Goal: Task Accomplishment & Management: Complete application form

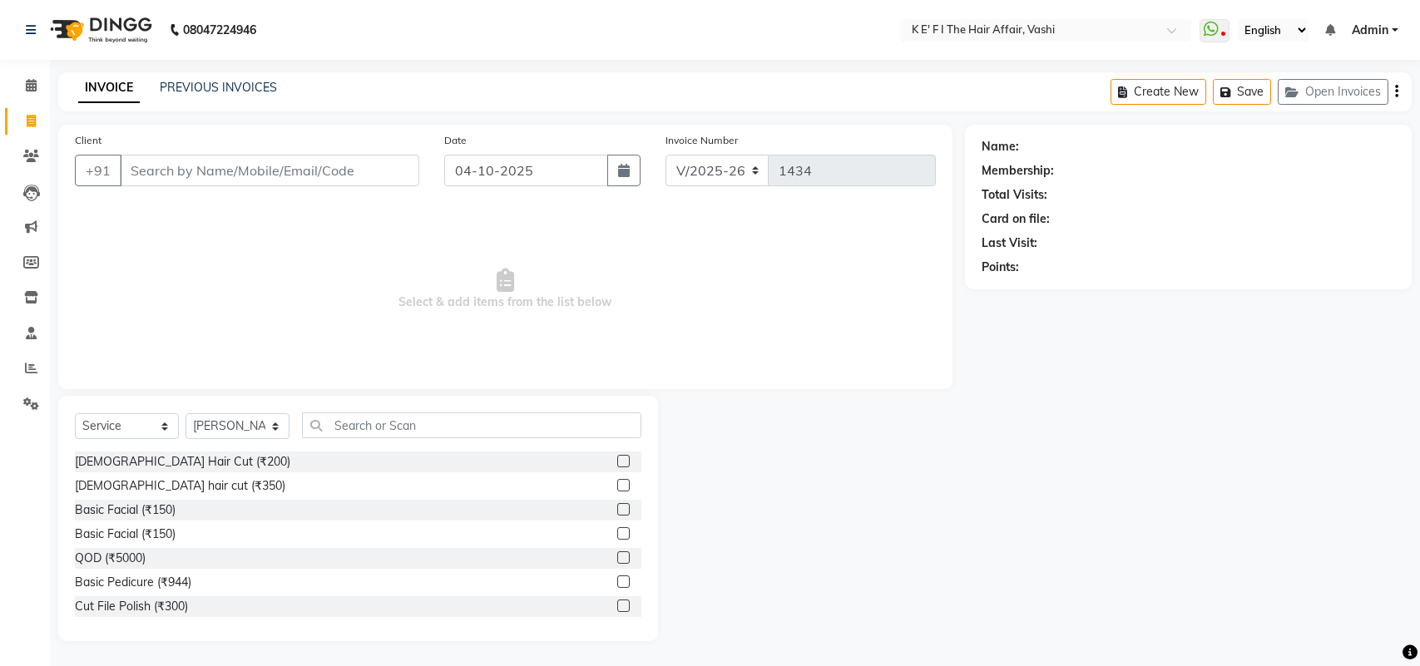
select select "6025"
select select "service"
select select "43807"
click at [218, 76] on div "INVOICE PREVIOUS INVOICES Create New Save Open Invoices" at bounding box center [735, 91] width 1354 height 39
click at [218, 80] on link "PREVIOUS INVOICES" at bounding box center [218, 87] width 117 height 15
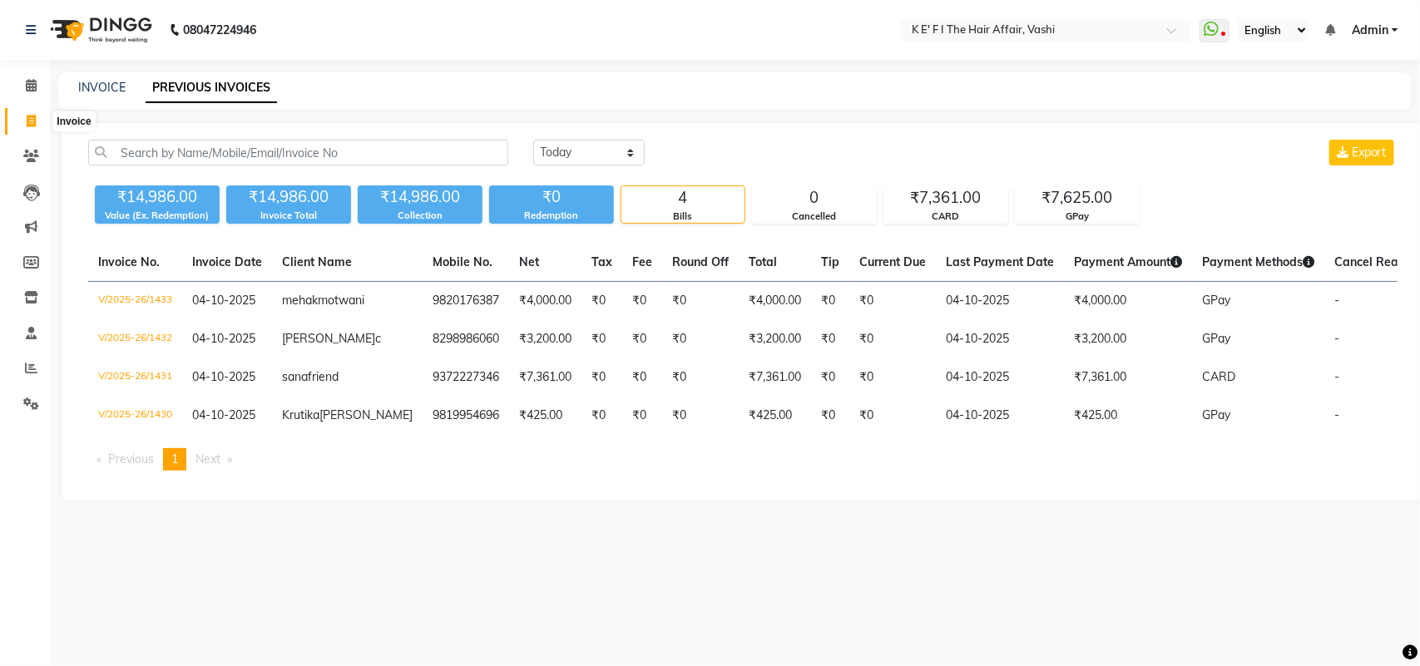
click at [34, 125] on icon at bounding box center [31, 121] width 9 height 12
select select "6025"
select select "service"
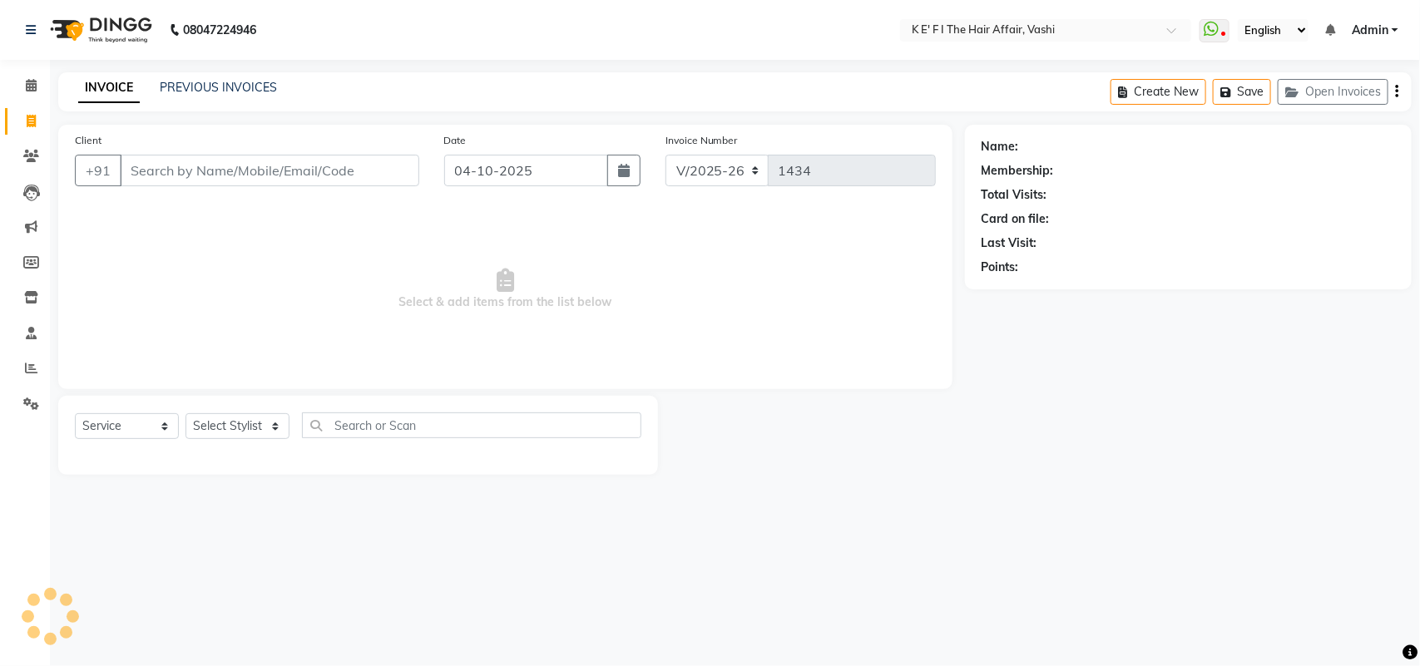
select select "43807"
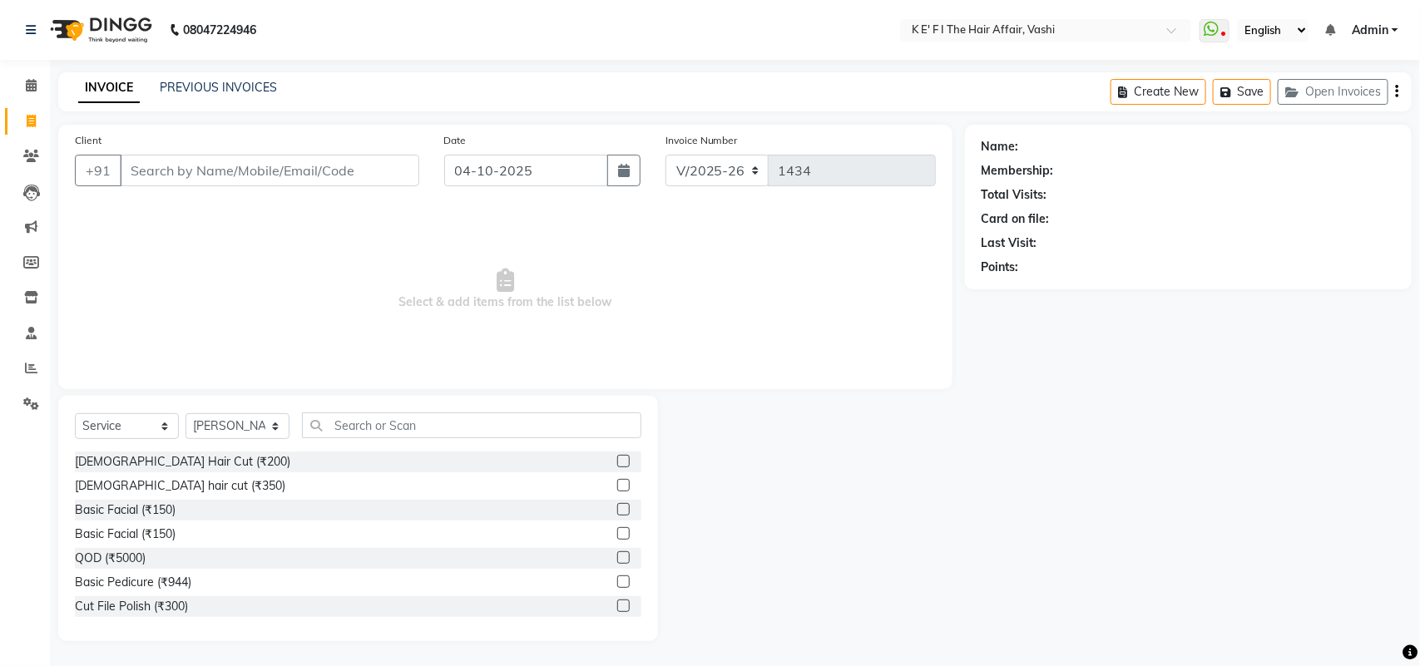
drag, startPoint x: 200, startPoint y: 171, endPoint x: 209, endPoint y: 164, distance: 11.3
click at [200, 171] on input "Client" at bounding box center [270, 171] width 300 height 32
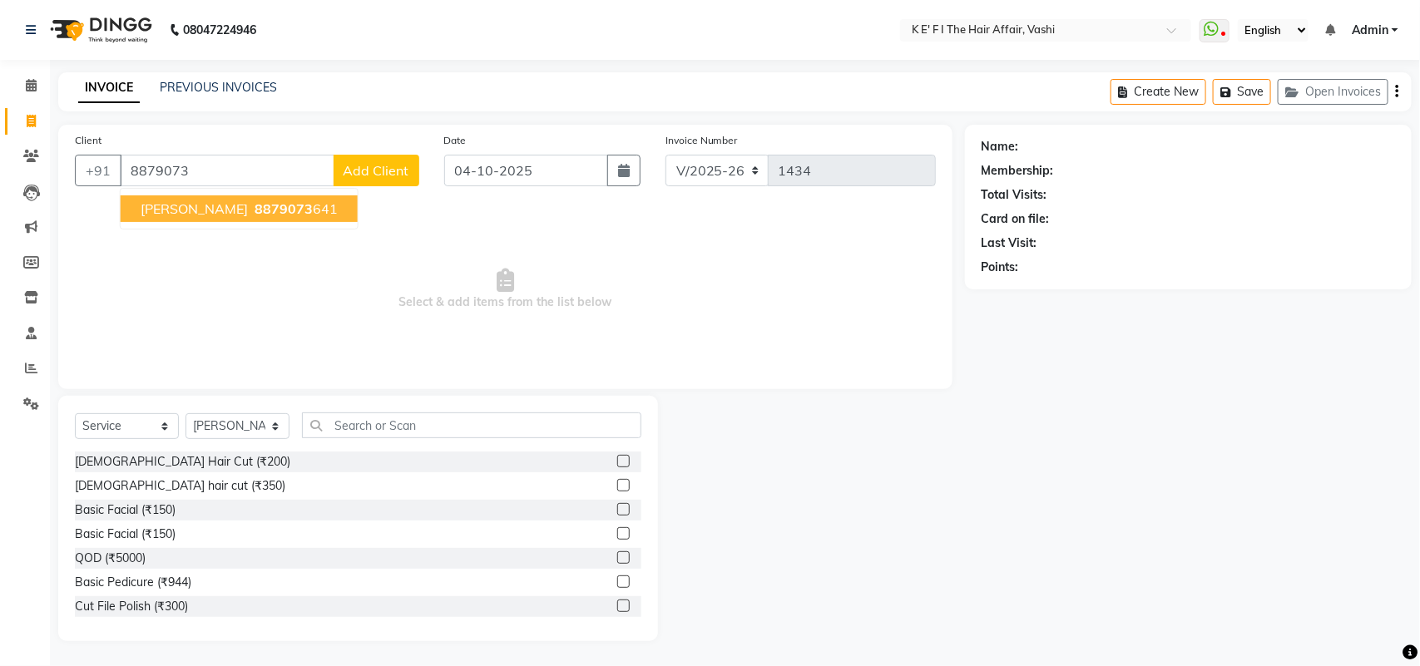
click at [255, 214] on span "8879073" at bounding box center [284, 209] width 58 height 17
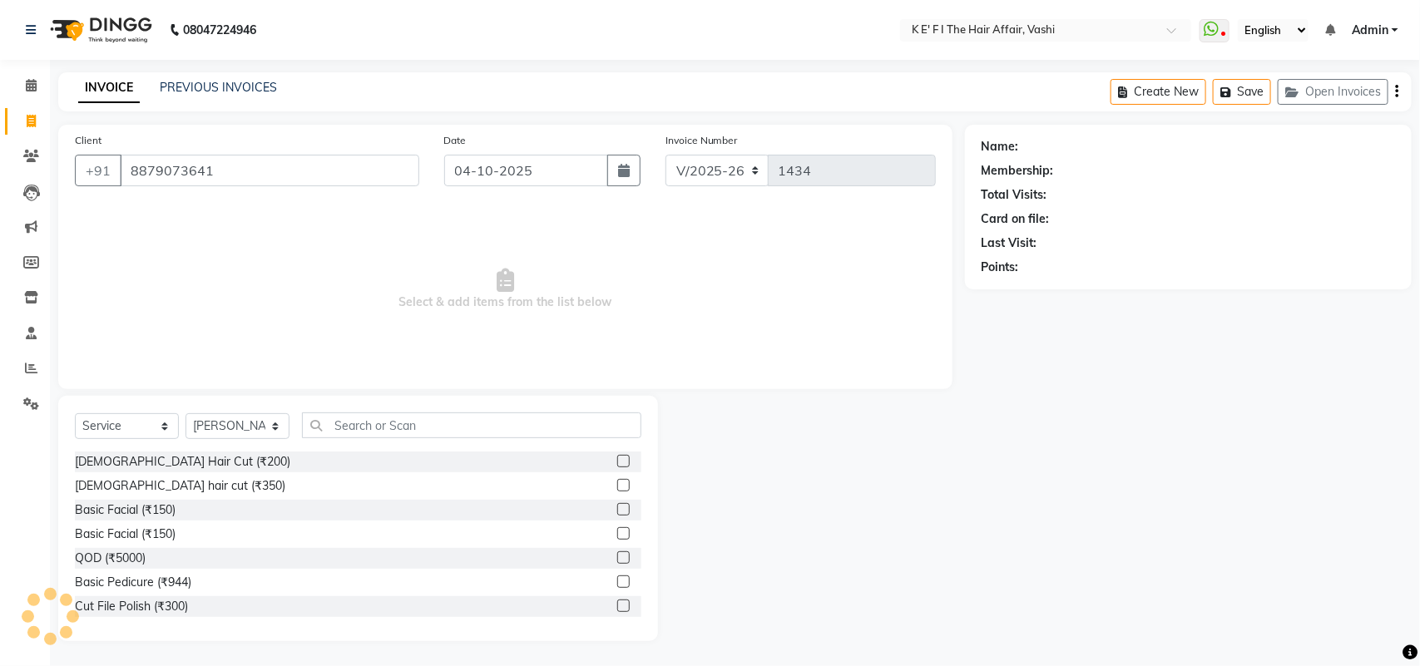
type input "8879073641"
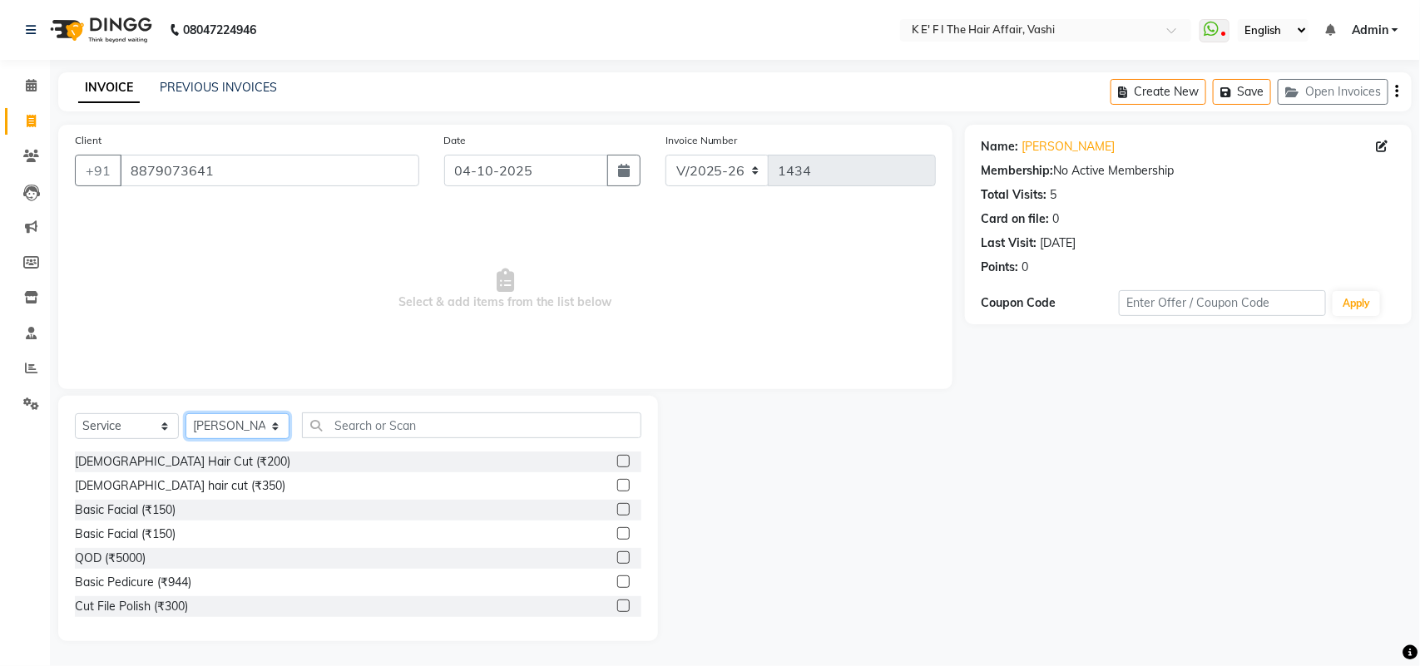
click at [245, 426] on select "Select Stylist aayaz [PERSON_NAME] [PERSON_NAME] Athem [PERSON_NAME] [PERSON_NA…" at bounding box center [238, 426] width 104 height 26
select select "85172"
click at [186, 413] on select "Select Stylist aayaz [PERSON_NAME] [PERSON_NAME] Athem [PERSON_NAME] [PERSON_NA…" at bounding box center [238, 426] width 104 height 26
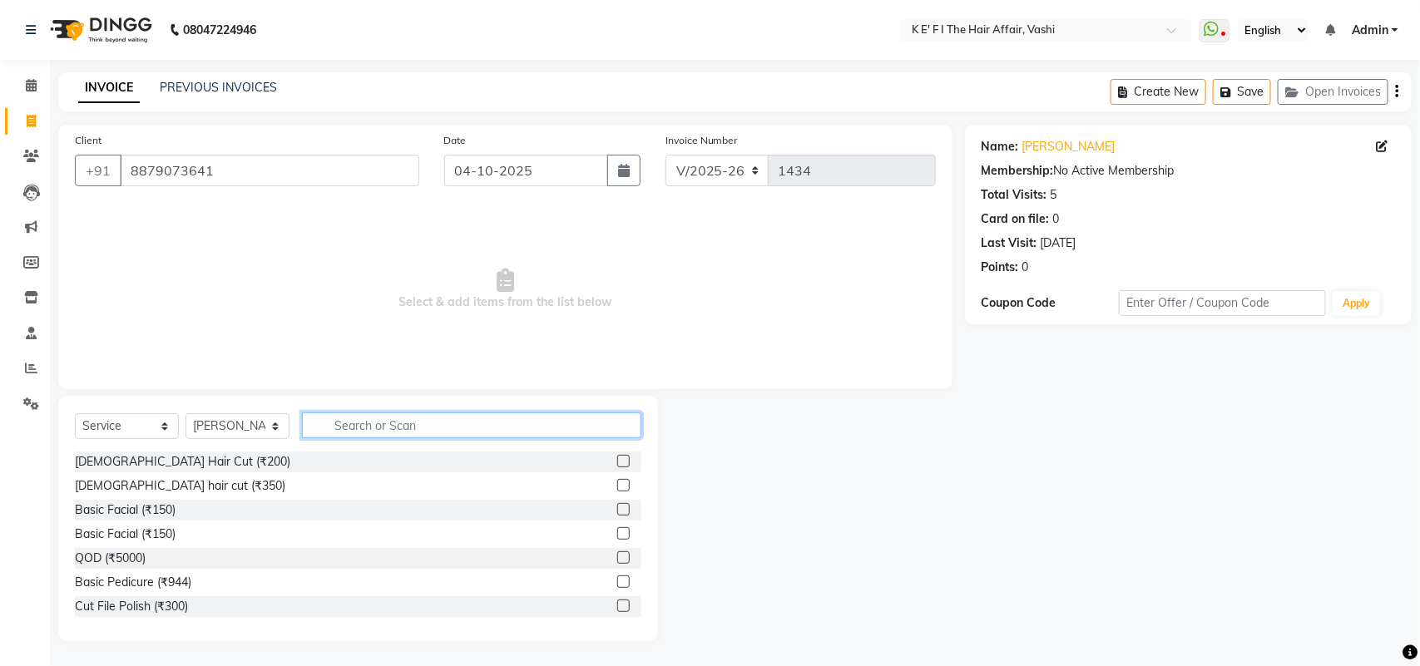
click at [385, 425] on input "text" at bounding box center [471, 426] width 339 height 26
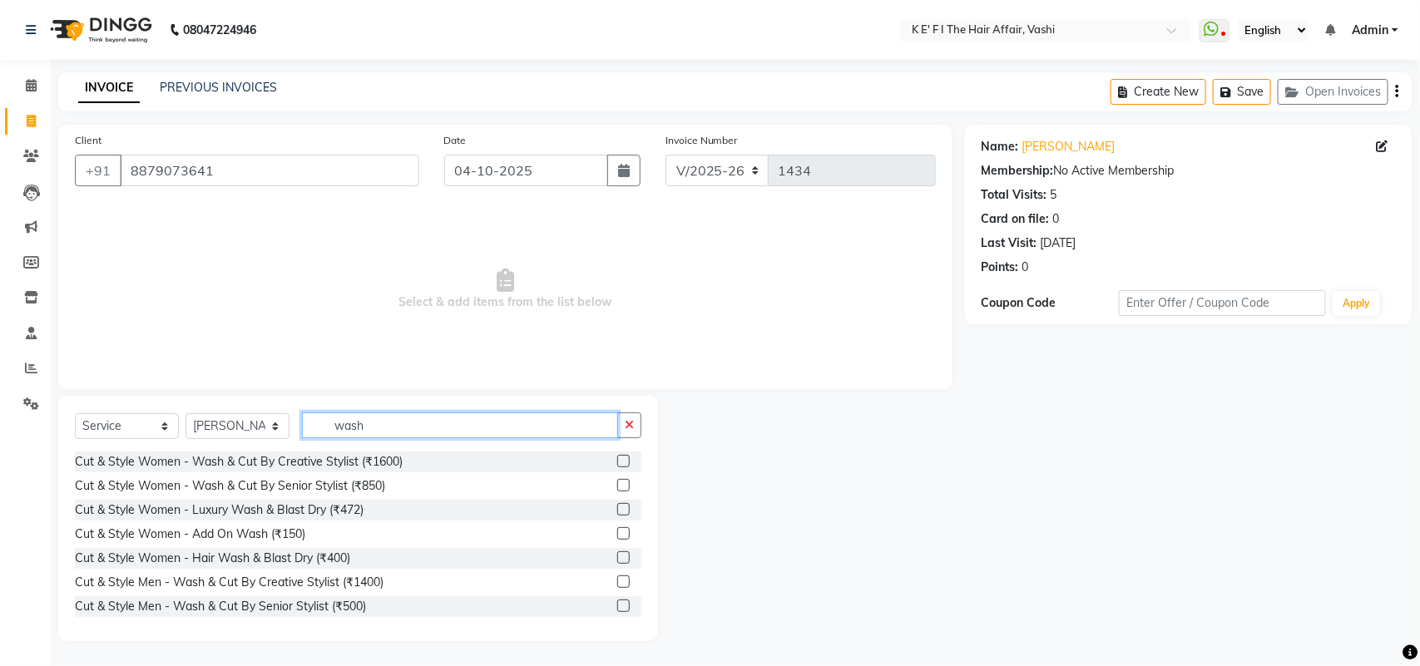
type input "wash"
click at [617, 504] on label at bounding box center [623, 509] width 12 height 12
click at [617, 505] on input "checkbox" at bounding box center [622, 510] width 11 height 11
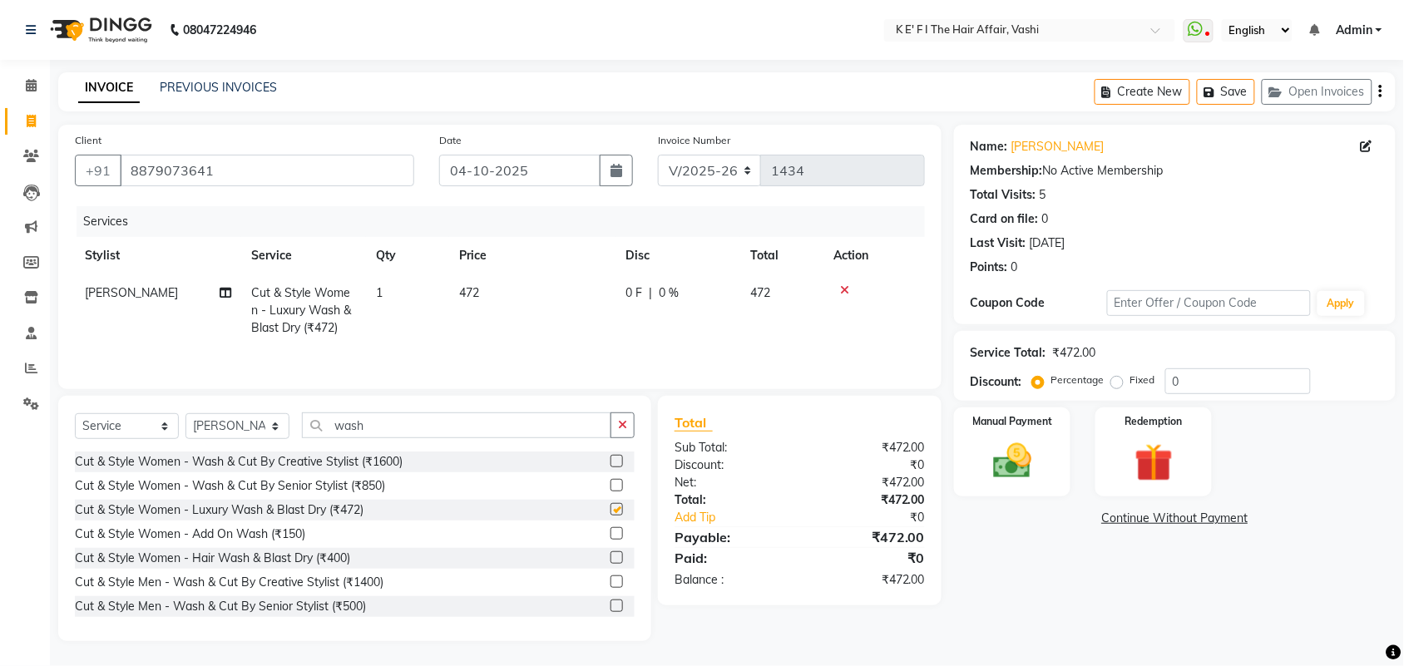
checkbox input "false"
click at [505, 314] on td "472" at bounding box center [532, 311] width 166 height 72
select select "85172"
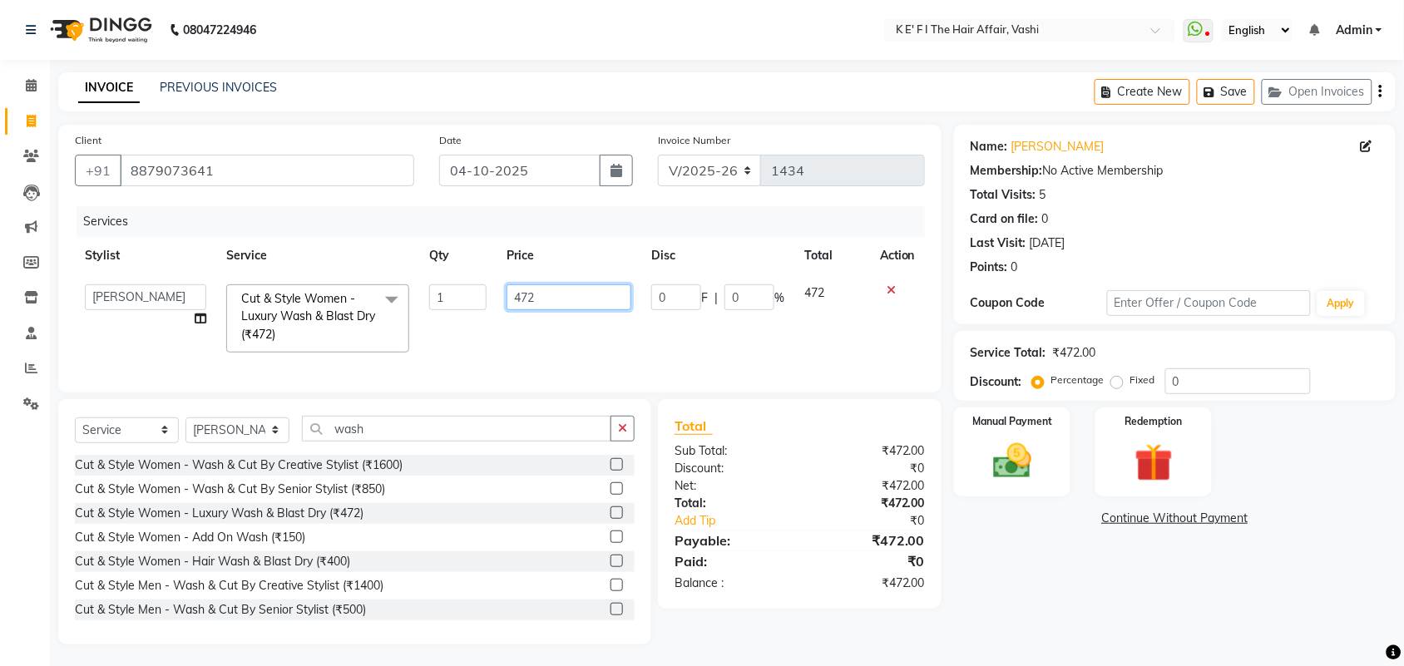
drag, startPoint x: 502, startPoint y: 308, endPoint x: 445, endPoint y: 335, distance: 62.9
click at [445, 335] on tr "aayaz [PERSON_NAME] [PERSON_NAME] Athem [PERSON_NAME] [PERSON_NAME] [PERSON_NAM…" at bounding box center [500, 319] width 850 height 88
type input "500"
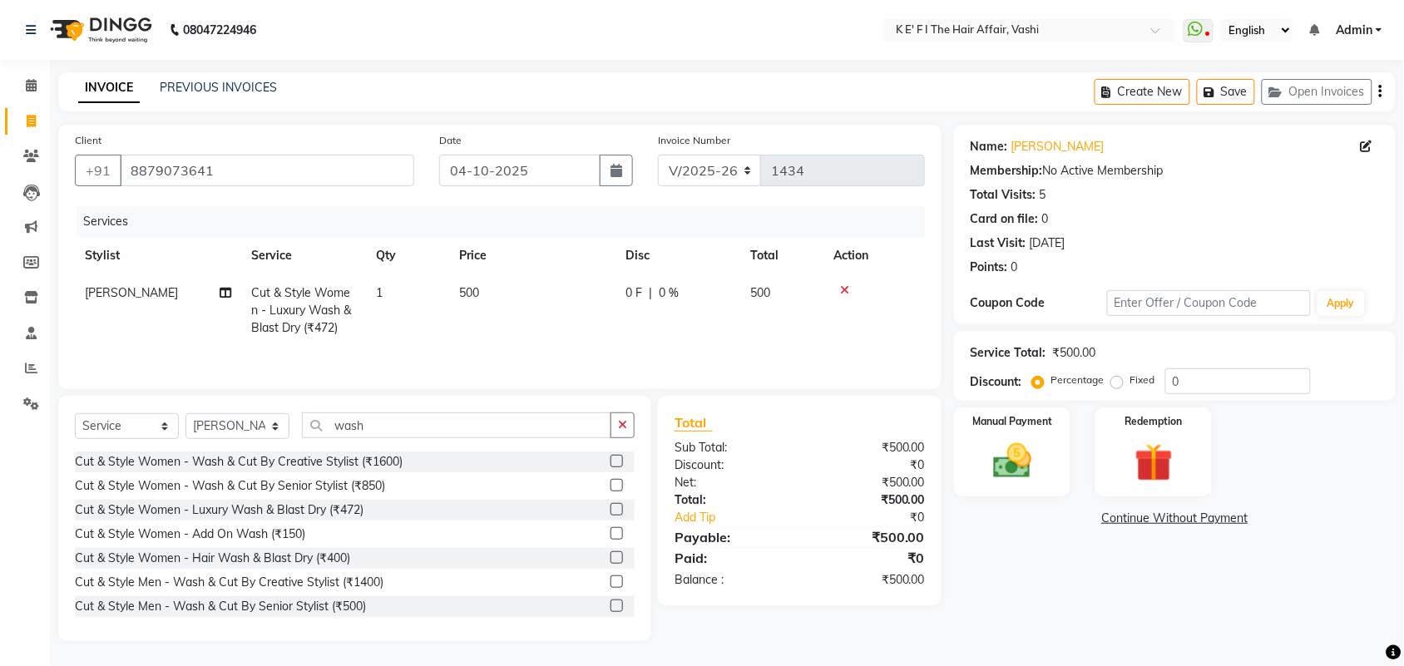
drag, startPoint x: 554, startPoint y: 333, endPoint x: 554, endPoint y: 321, distance: 11.6
click at [554, 327] on td "500" at bounding box center [532, 311] width 166 height 72
select select "85172"
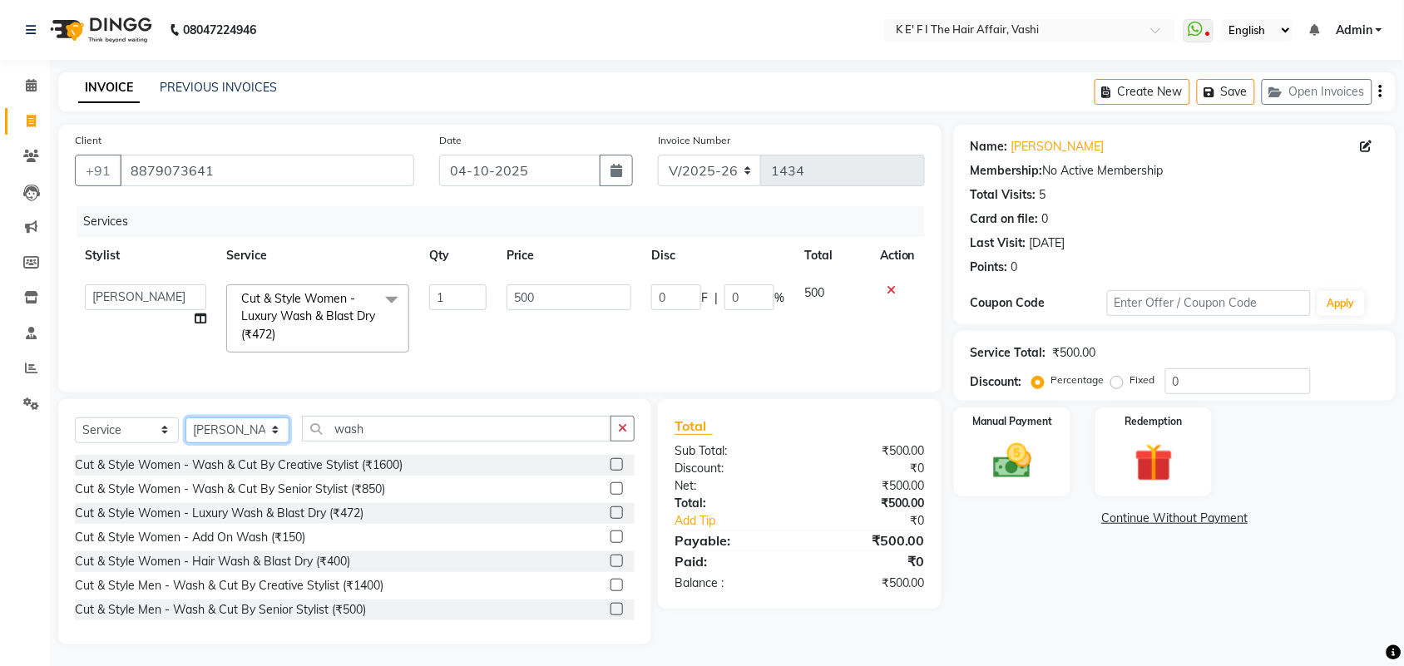
click at [250, 443] on select "Select Stylist aayaz [PERSON_NAME] [PERSON_NAME] Athem [PERSON_NAME] [PERSON_NA…" at bounding box center [238, 431] width 104 height 26
select select "44727"
click at [186, 433] on select "Select Stylist aayaz [PERSON_NAME] [PERSON_NAME] Athem [PERSON_NAME] [PERSON_NA…" at bounding box center [238, 431] width 104 height 26
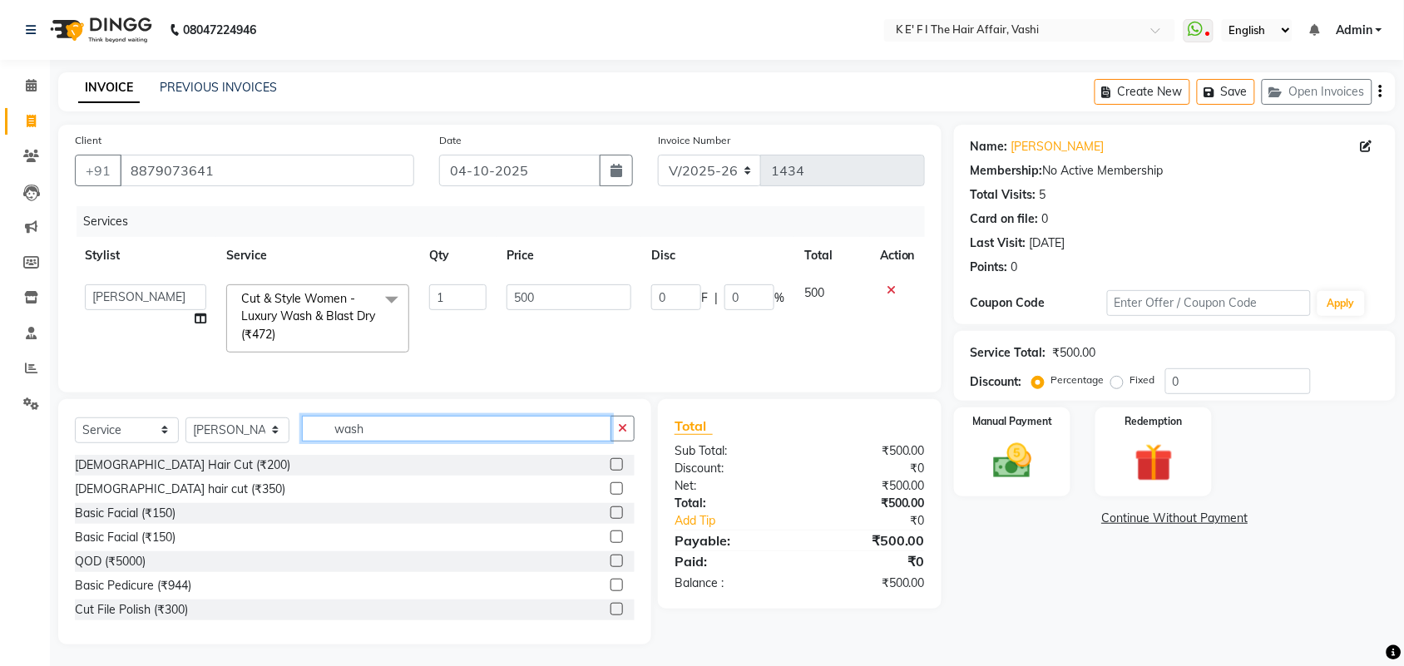
drag, startPoint x: 384, startPoint y: 449, endPoint x: 272, endPoint y: 474, distance: 114.2
click at [272, 474] on div "Select Service Product Membership Package Voucher Prepaid Gift Card Select Styl…" at bounding box center [354, 521] width 593 height 245
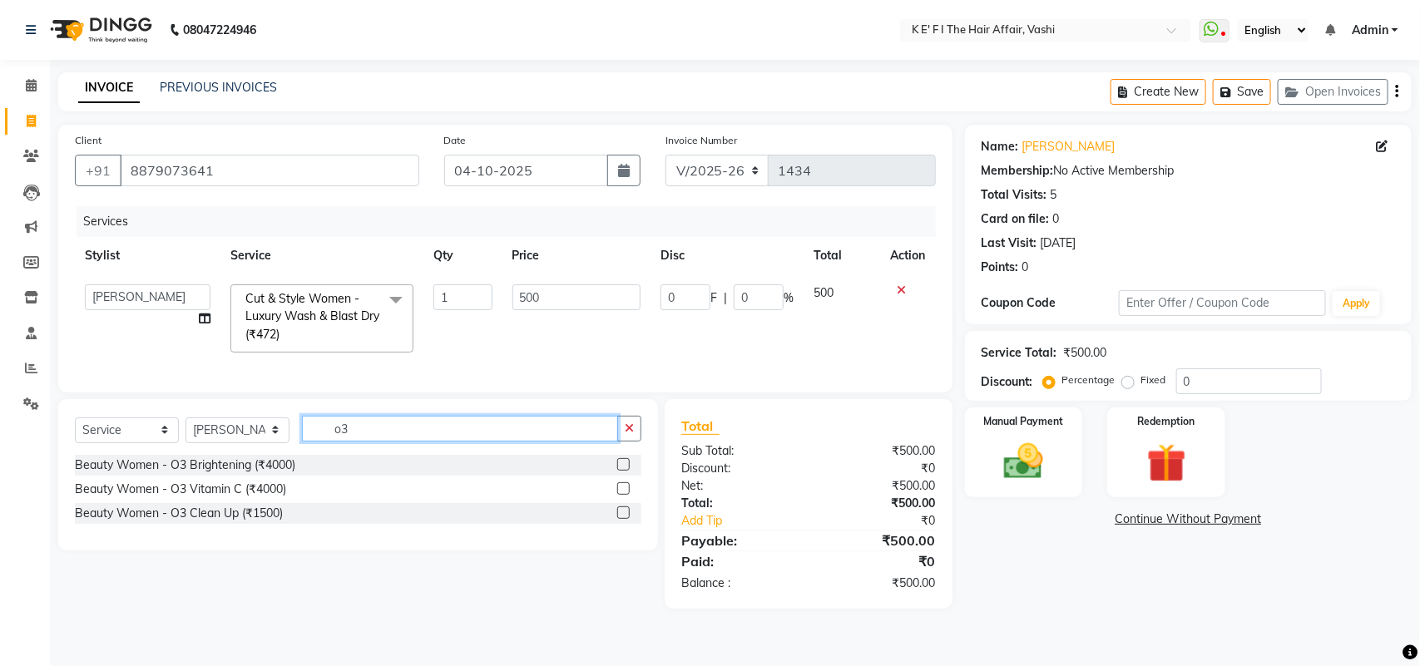
type input "o3"
click at [621, 471] on label at bounding box center [623, 464] width 12 height 12
click at [621, 471] on input "checkbox" at bounding box center [622, 465] width 11 height 11
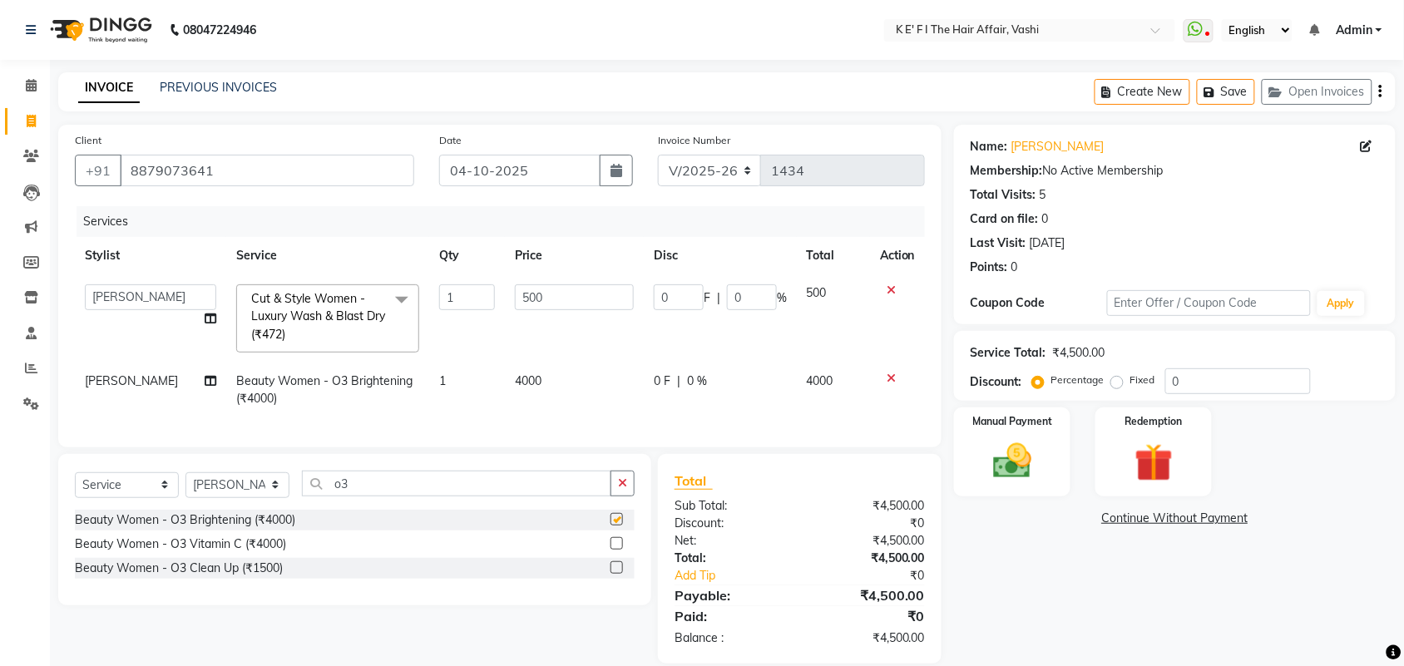
checkbox input "false"
click at [542, 406] on td "4000" at bounding box center [574, 390] width 139 height 55
select select "44727"
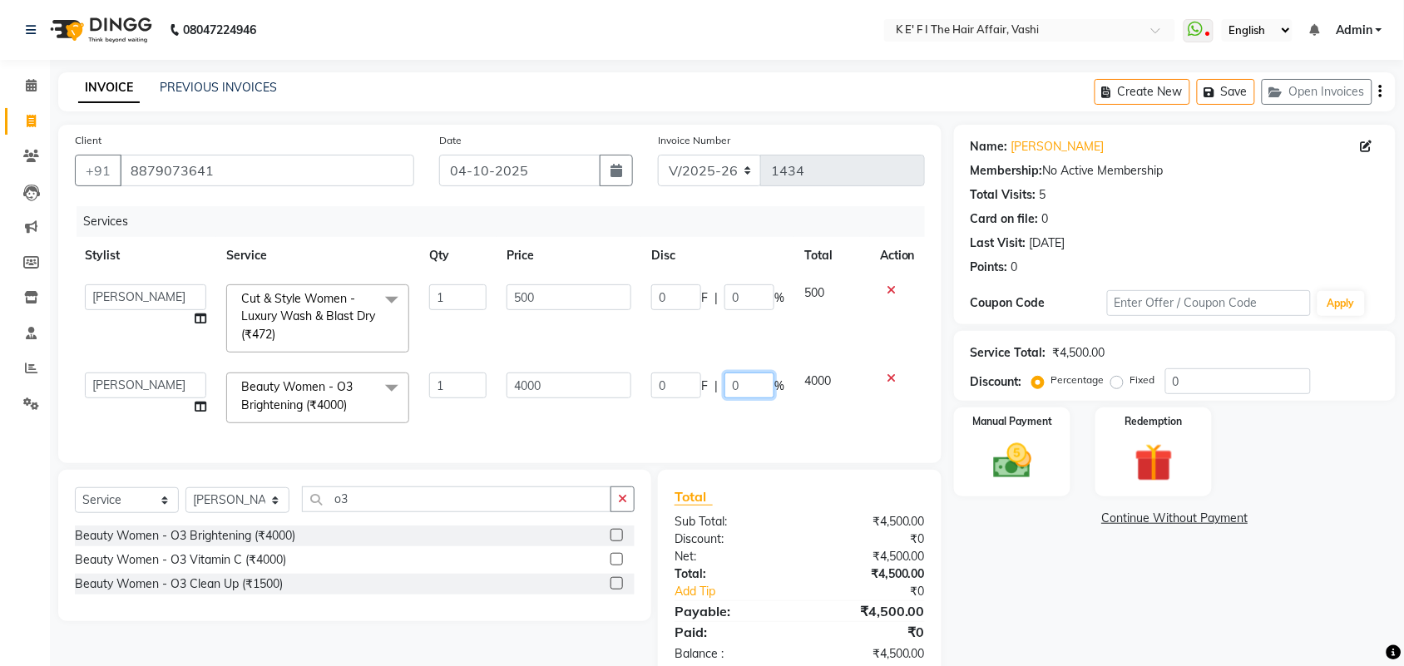
drag, startPoint x: 735, startPoint y: 376, endPoint x: 755, endPoint y: 391, distance: 25.6
click at [755, 391] on input "0" at bounding box center [750, 386] width 50 height 26
click at [757, 387] on input "0" at bounding box center [750, 386] width 50 height 26
click at [737, 355] on td "0 F | 0 %" at bounding box center [717, 319] width 153 height 88
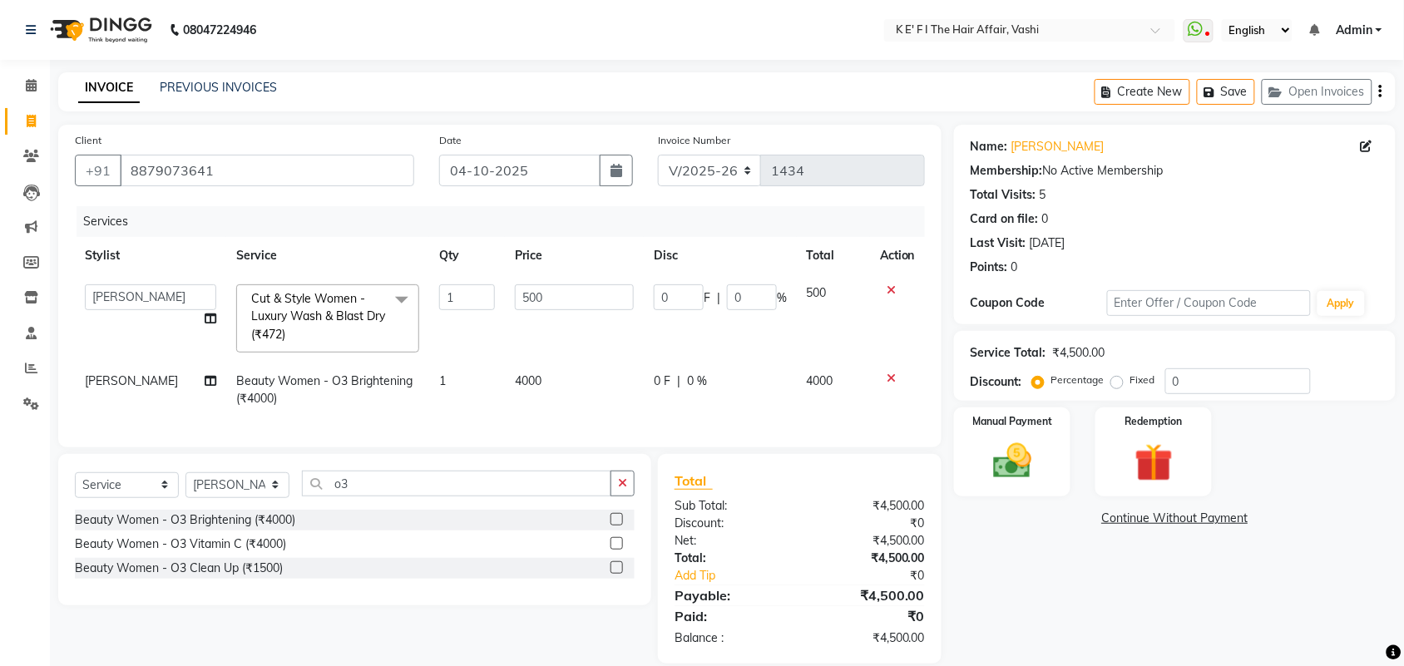
click at [753, 384] on div "0 F | 0 %" at bounding box center [720, 381] width 133 height 17
select select "44727"
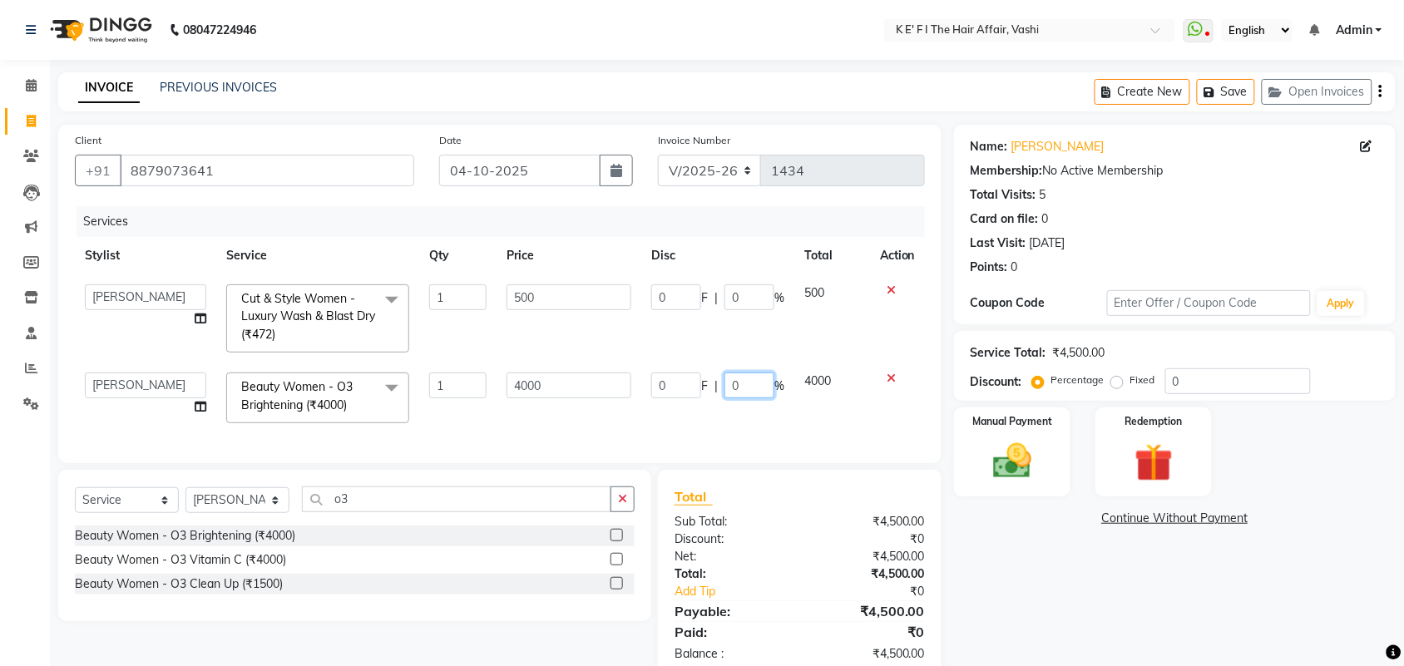
drag, startPoint x: 753, startPoint y: 384, endPoint x: 685, endPoint y: 412, distance: 73.5
click at [685, 412] on td "0 F | 0 %" at bounding box center [717, 398] width 153 height 71
type input "2"
type input "50"
click at [651, 347] on td "0 F | 0 %" at bounding box center [717, 319] width 153 height 88
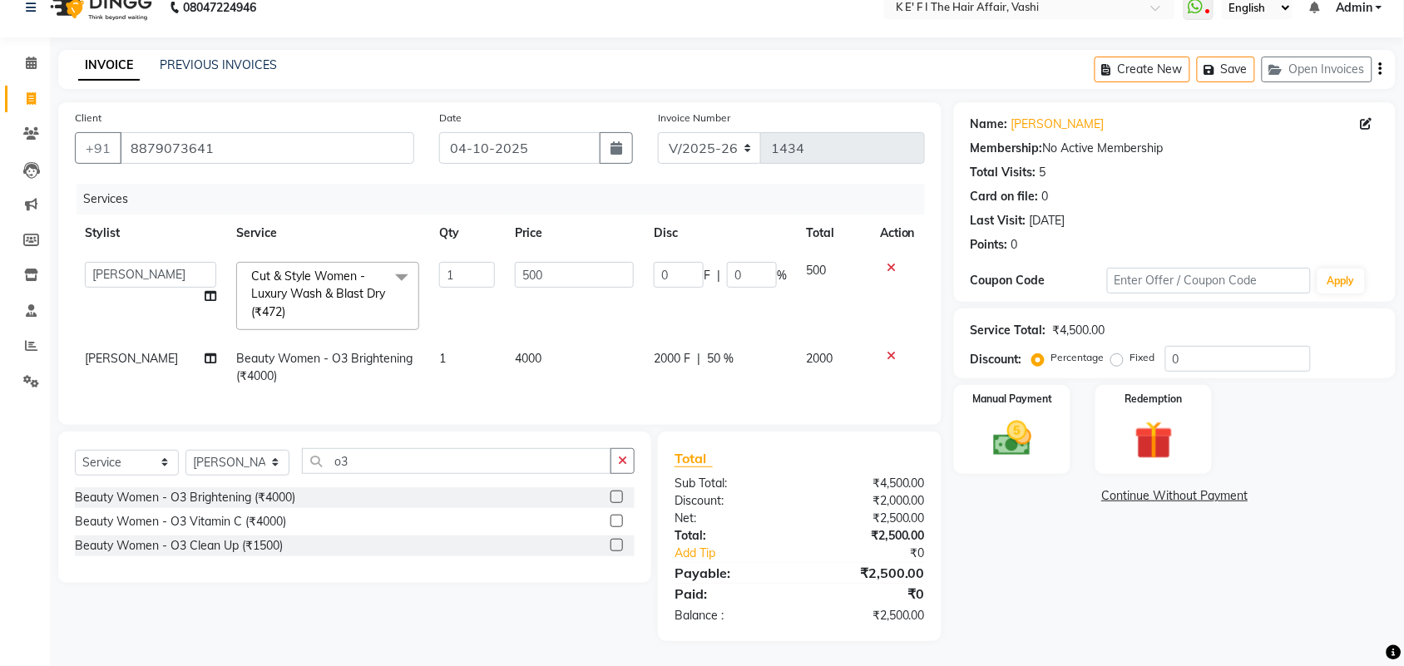
scroll to position [38, 0]
drag, startPoint x: 369, startPoint y: 462, endPoint x: 312, endPoint y: 493, distance: 64.8
click at [312, 493] on div "Select Service Product Membership Package Voucher Prepaid Gift Card Select Styl…" at bounding box center [354, 507] width 593 height 151
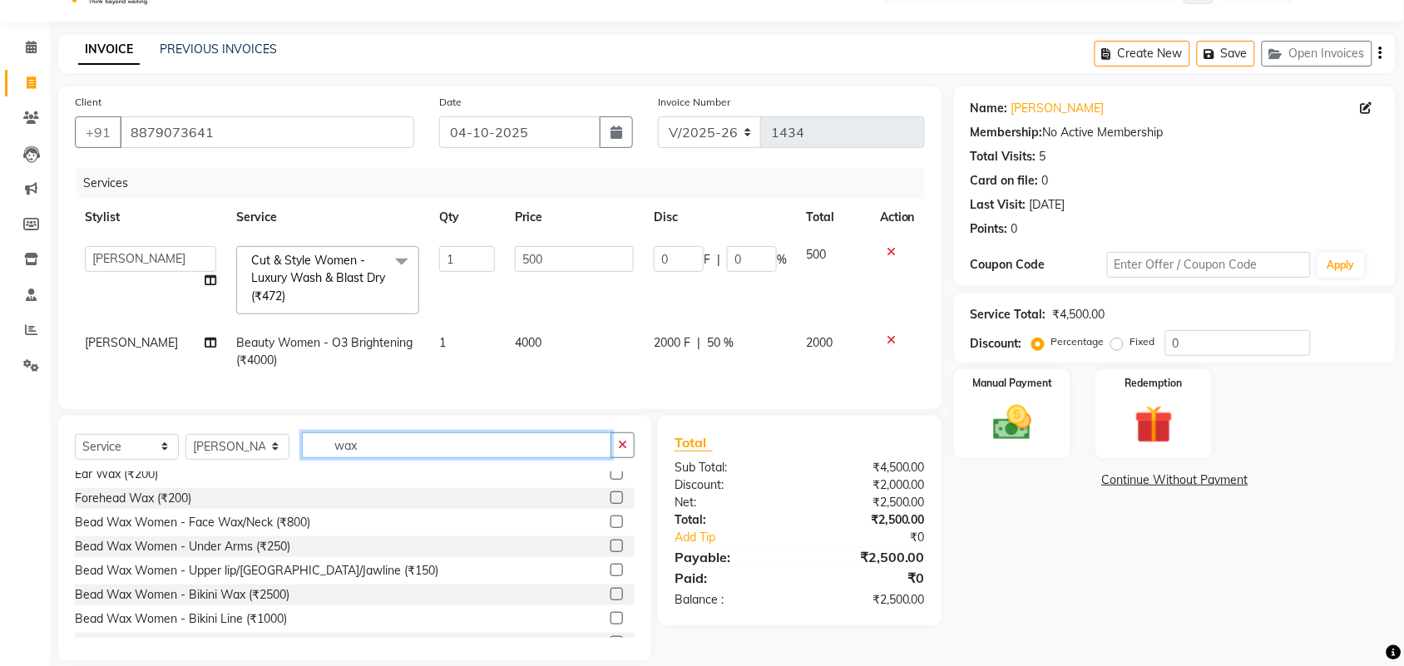
scroll to position [208, 0]
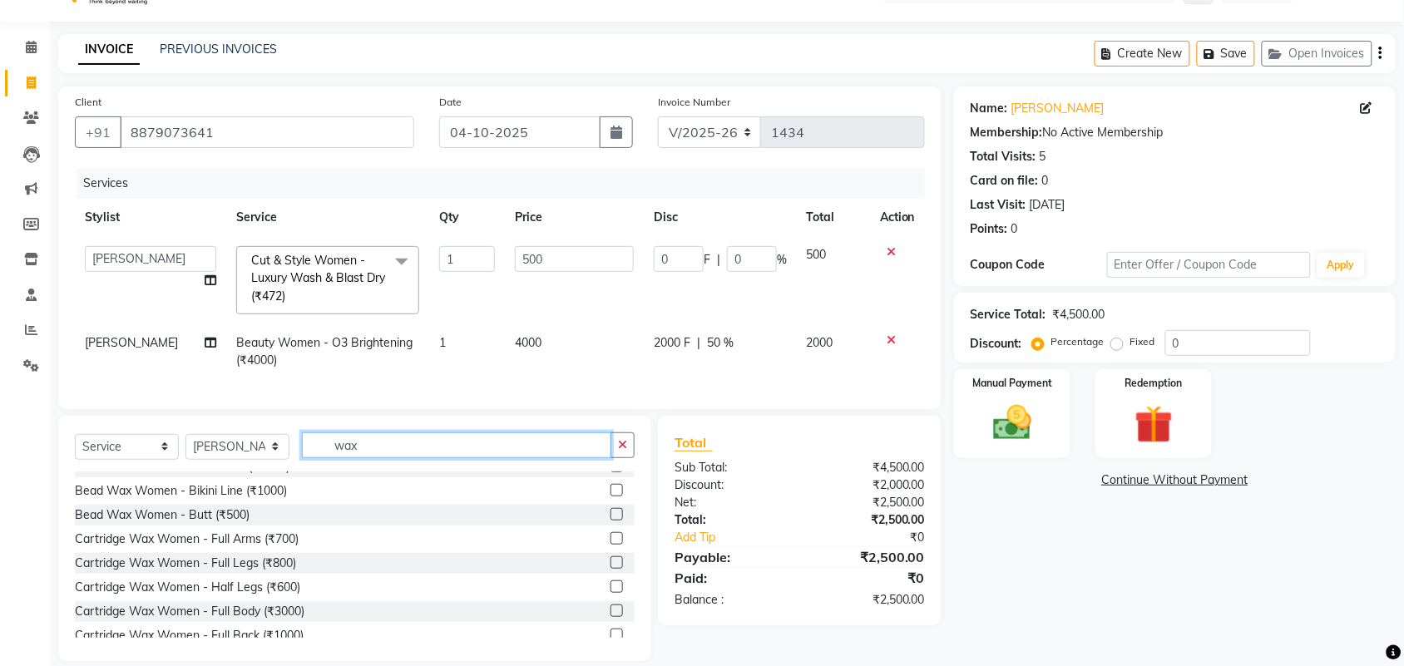
type input "wax"
click at [611, 545] on label at bounding box center [617, 538] width 12 height 12
click at [611, 545] on input "checkbox" at bounding box center [616, 539] width 11 height 11
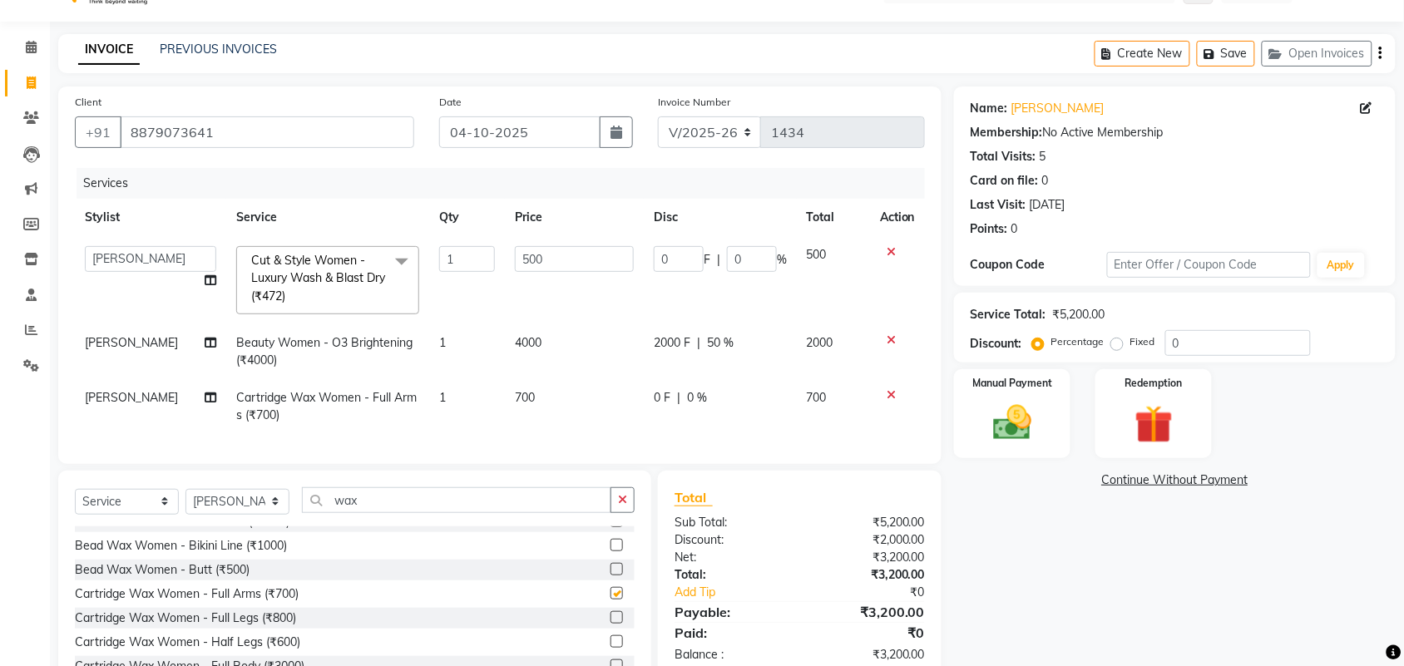
checkbox input "false"
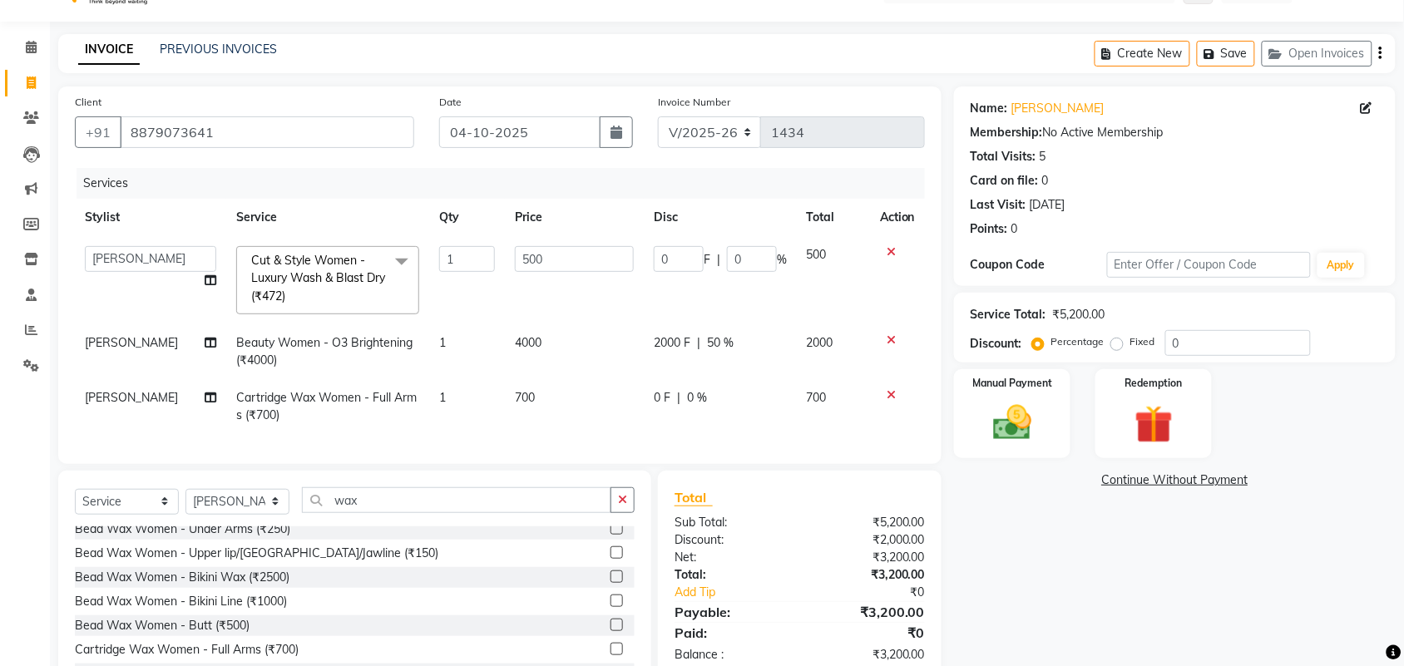
scroll to position [104, 0]
click at [611, 583] on label at bounding box center [617, 577] width 12 height 12
click at [611, 583] on input "checkbox" at bounding box center [616, 577] width 11 height 11
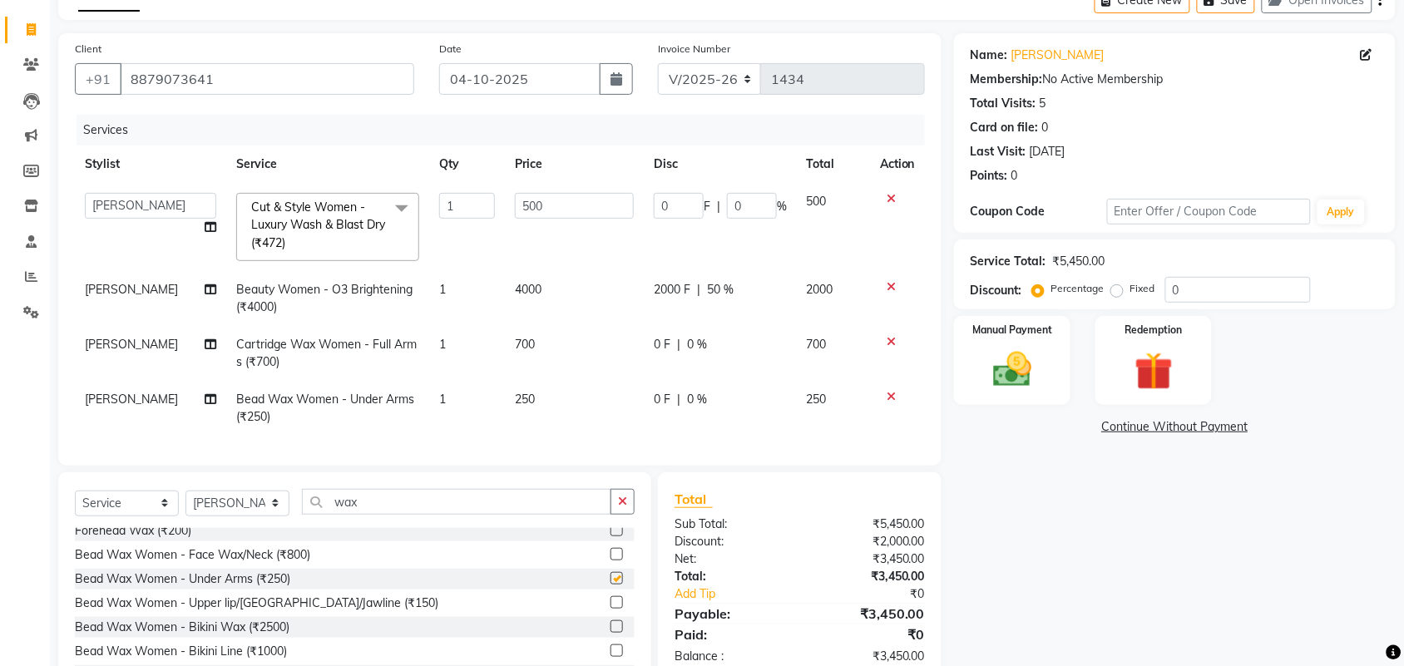
checkbox input "false"
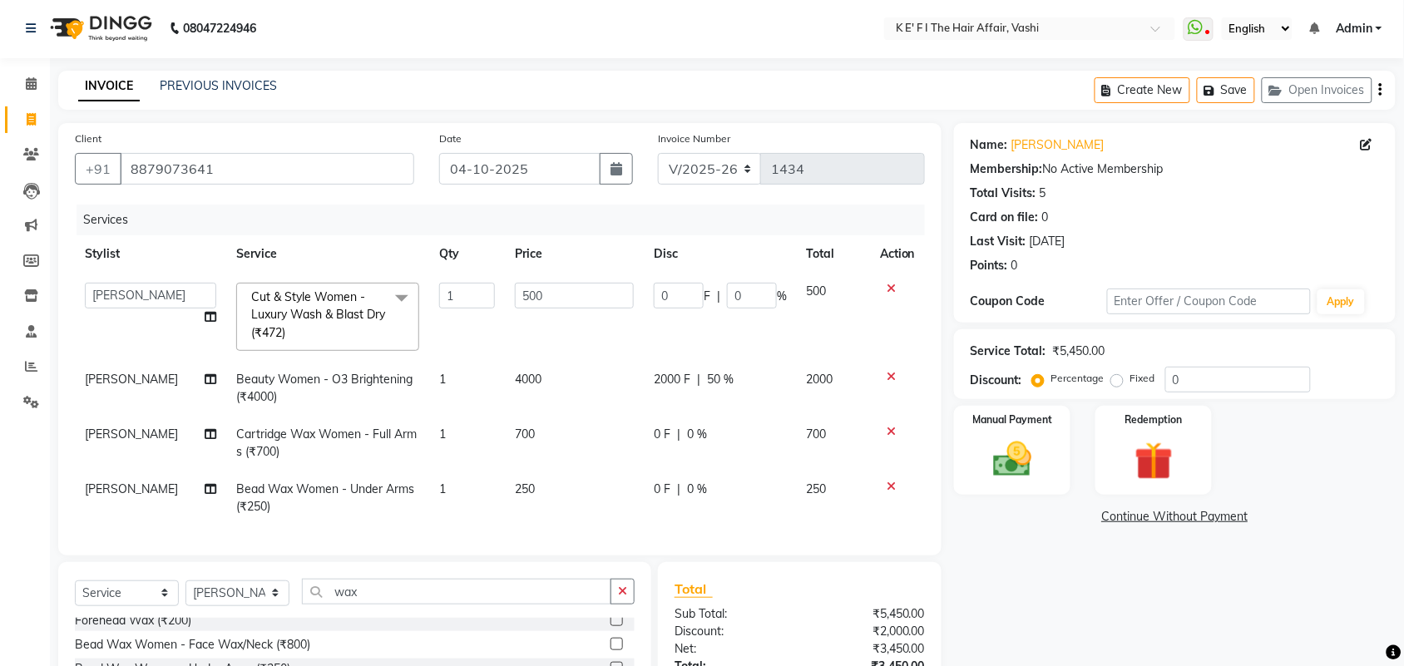
scroll to position [0, 0]
click at [1003, 460] on img at bounding box center [1012, 461] width 65 height 46
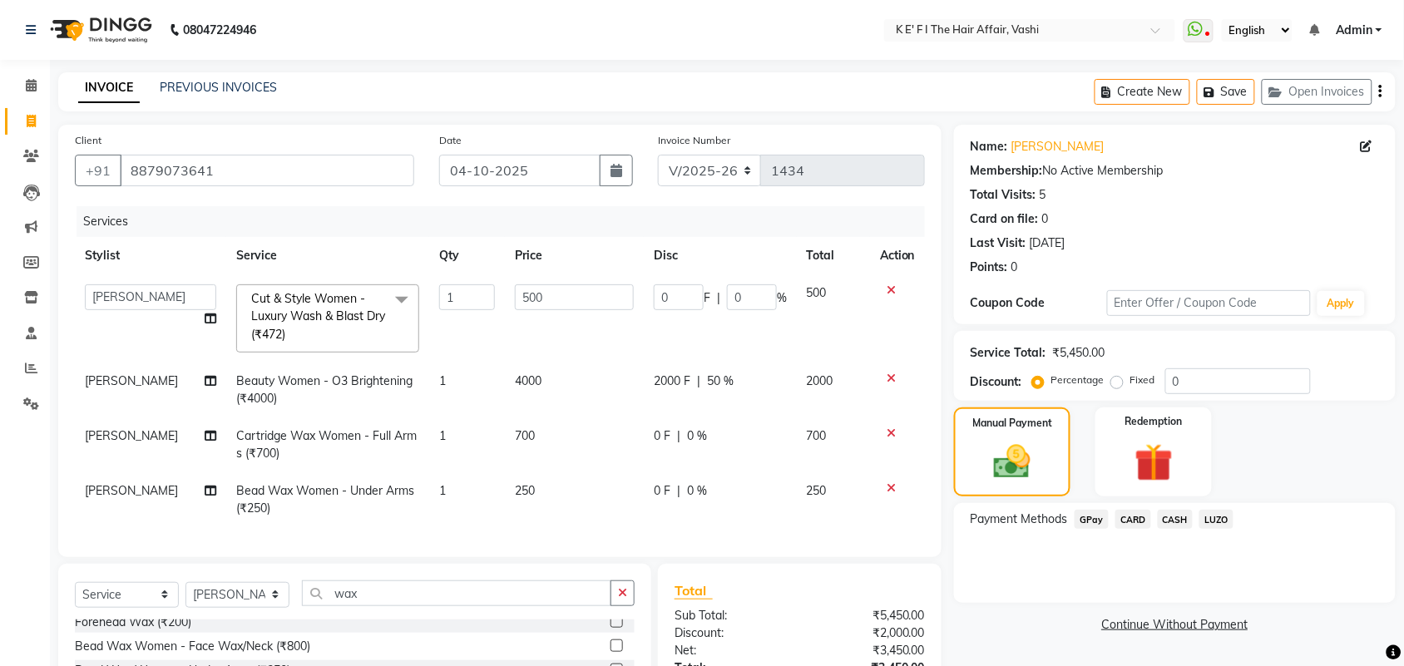
click at [1087, 525] on span "GPay" at bounding box center [1092, 519] width 34 height 19
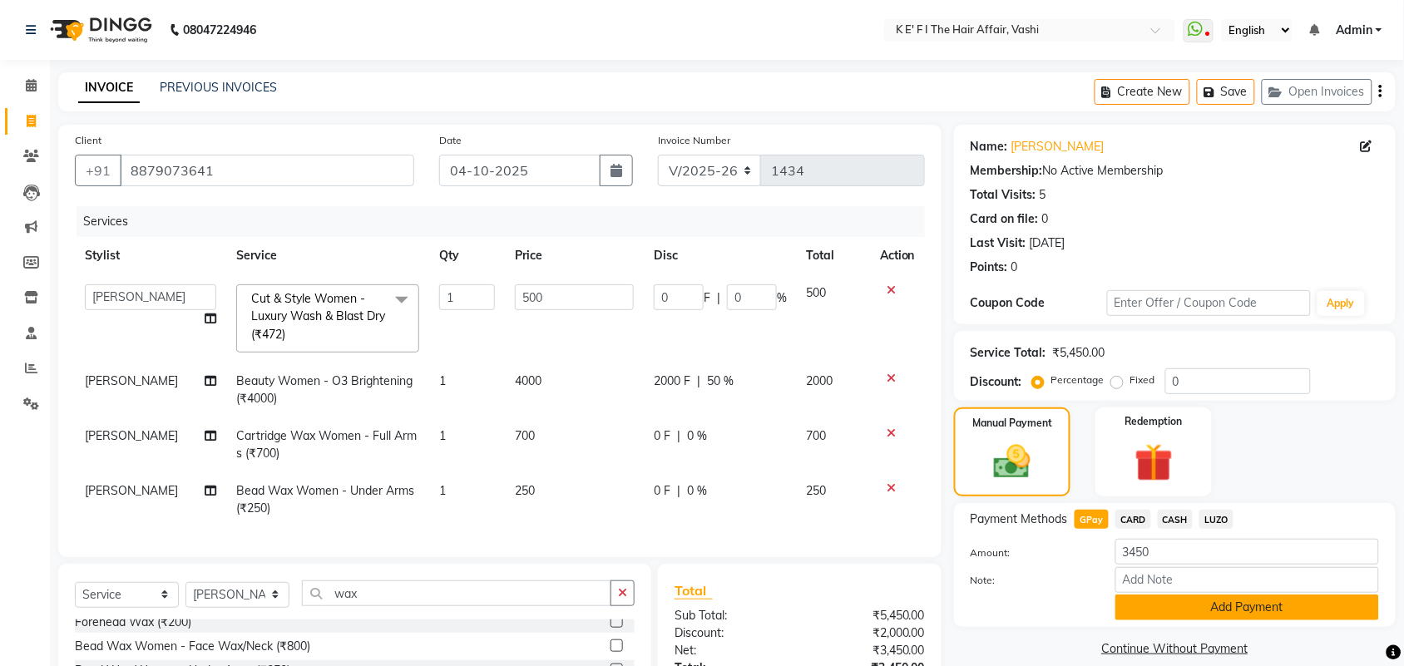
click at [1187, 611] on button "Add Payment" at bounding box center [1248, 608] width 264 height 26
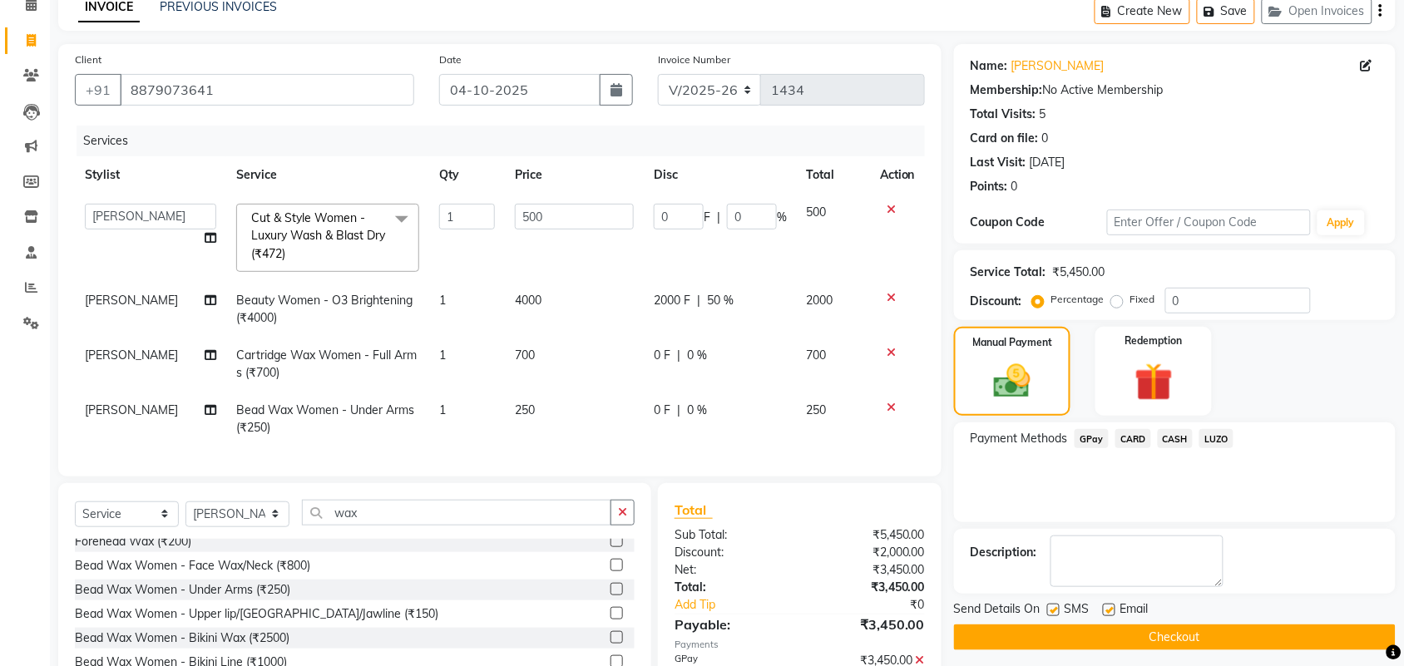
scroll to position [184, 0]
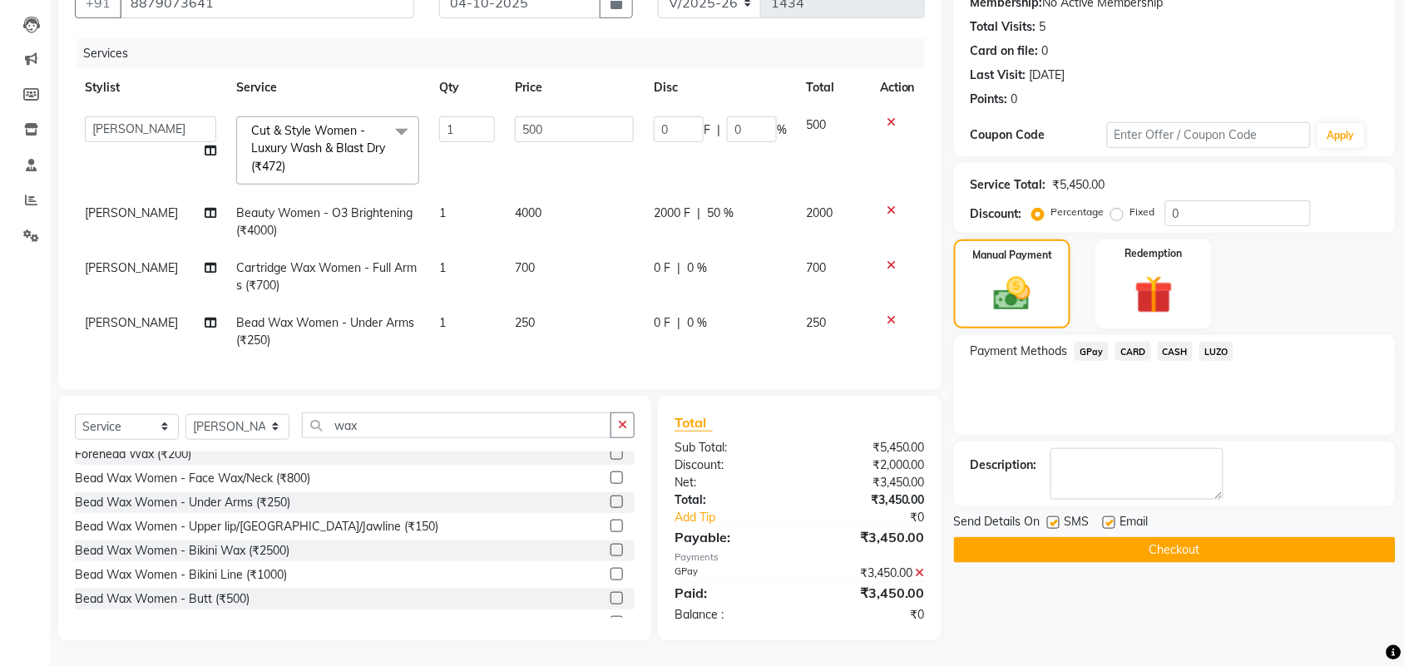
click at [1109, 517] on label at bounding box center [1109, 523] width 12 height 12
click at [1109, 518] on input "checkbox" at bounding box center [1108, 523] width 11 height 11
checkbox input "false"
click at [1050, 517] on label at bounding box center [1053, 523] width 12 height 12
click at [1050, 518] on input "checkbox" at bounding box center [1052, 523] width 11 height 11
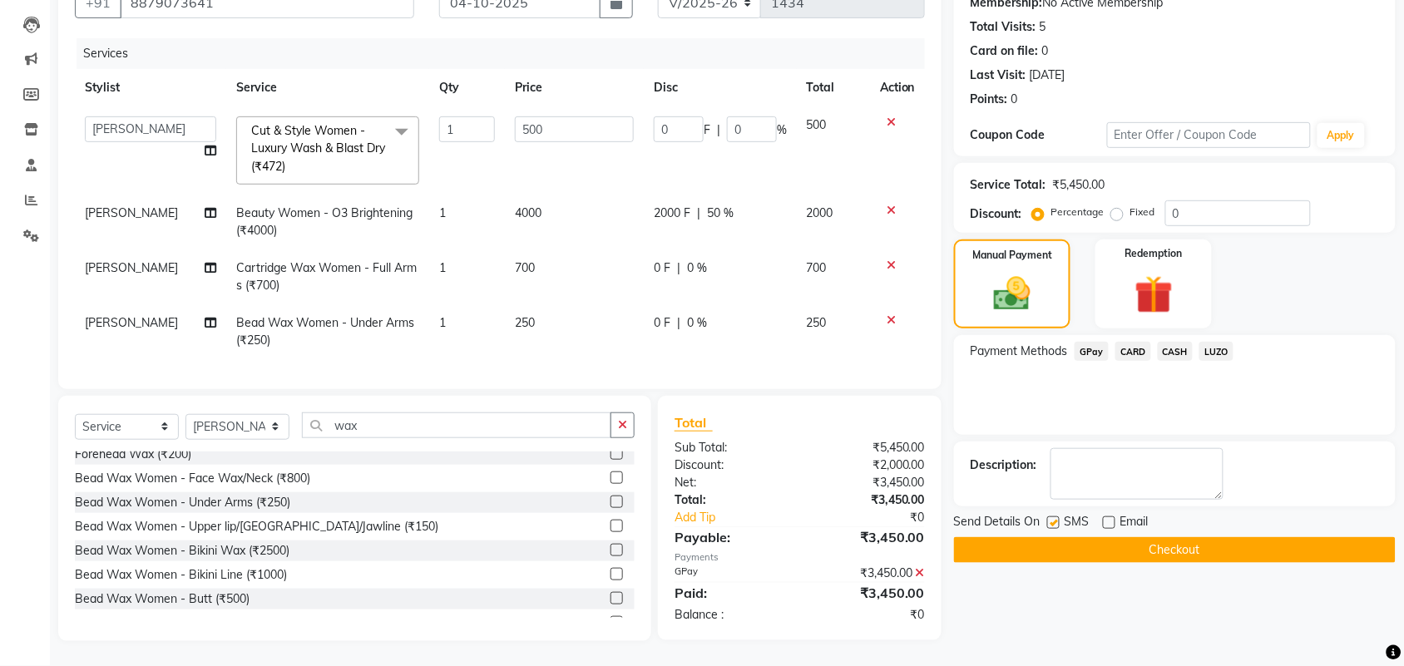
checkbox input "false"
click at [1067, 537] on button "Checkout" at bounding box center [1175, 550] width 442 height 26
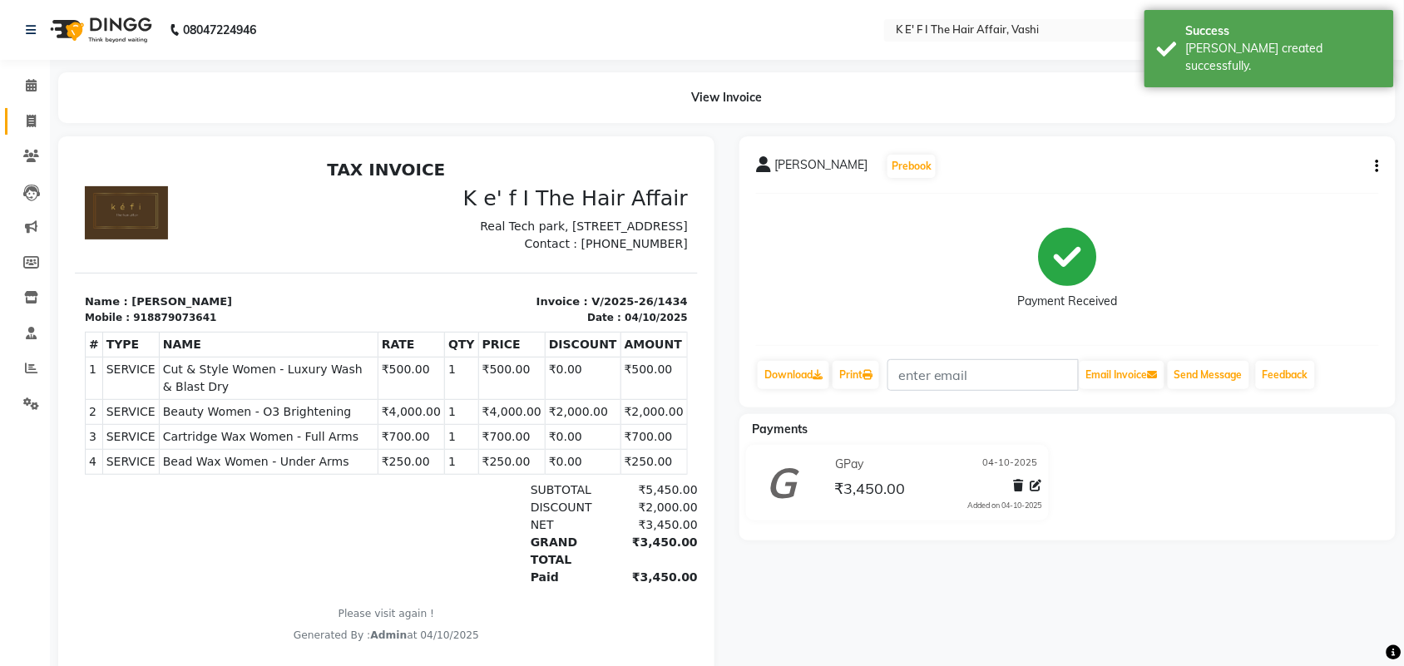
click at [25, 130] on span at bounding box center [31, 121] width 29 height 19
select select "6025"
select select "service"
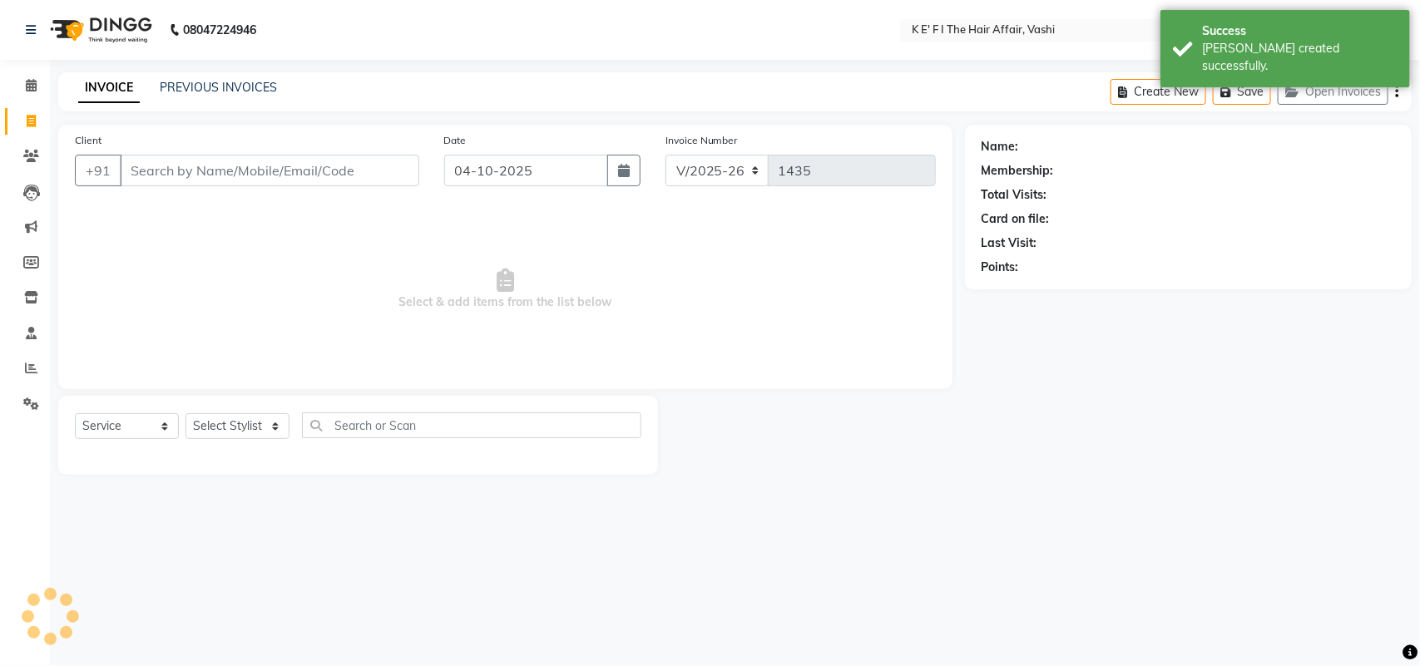
select select "43807"
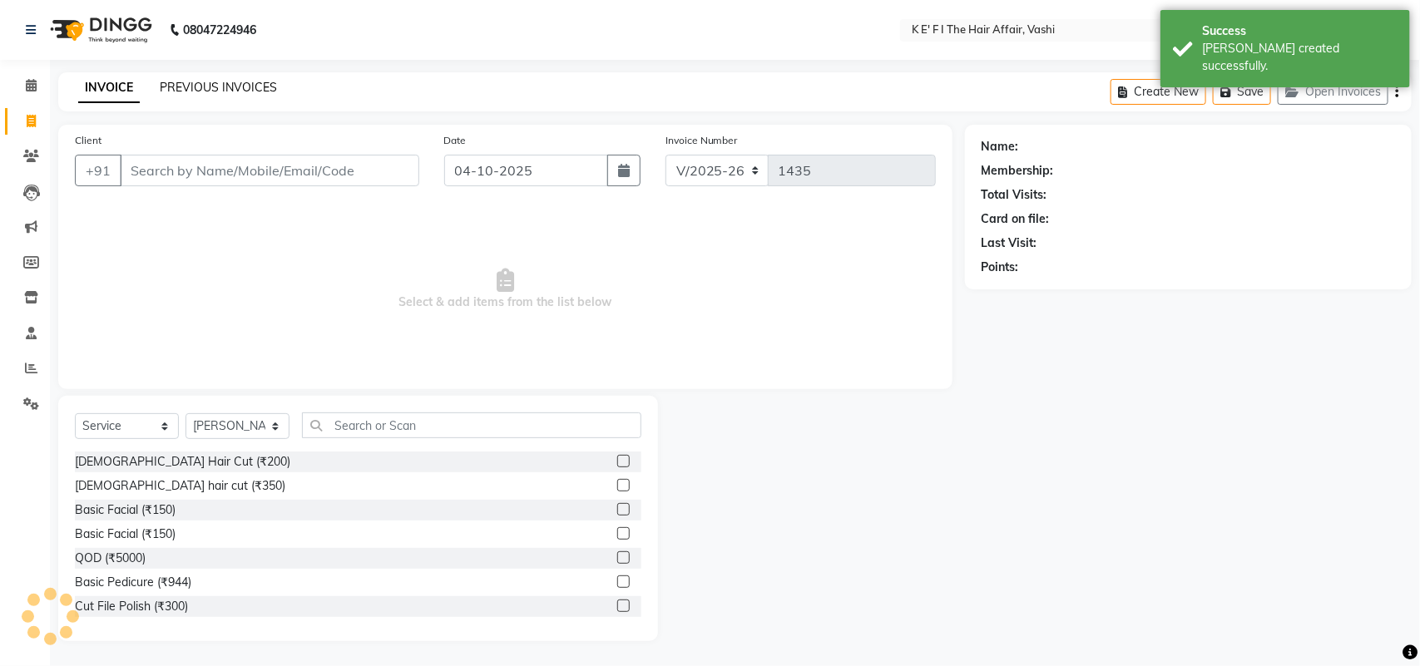
click at [208, 88] on link "PREVIOUS INVOICES" at bounding box center [218, 87] width 117 height 15
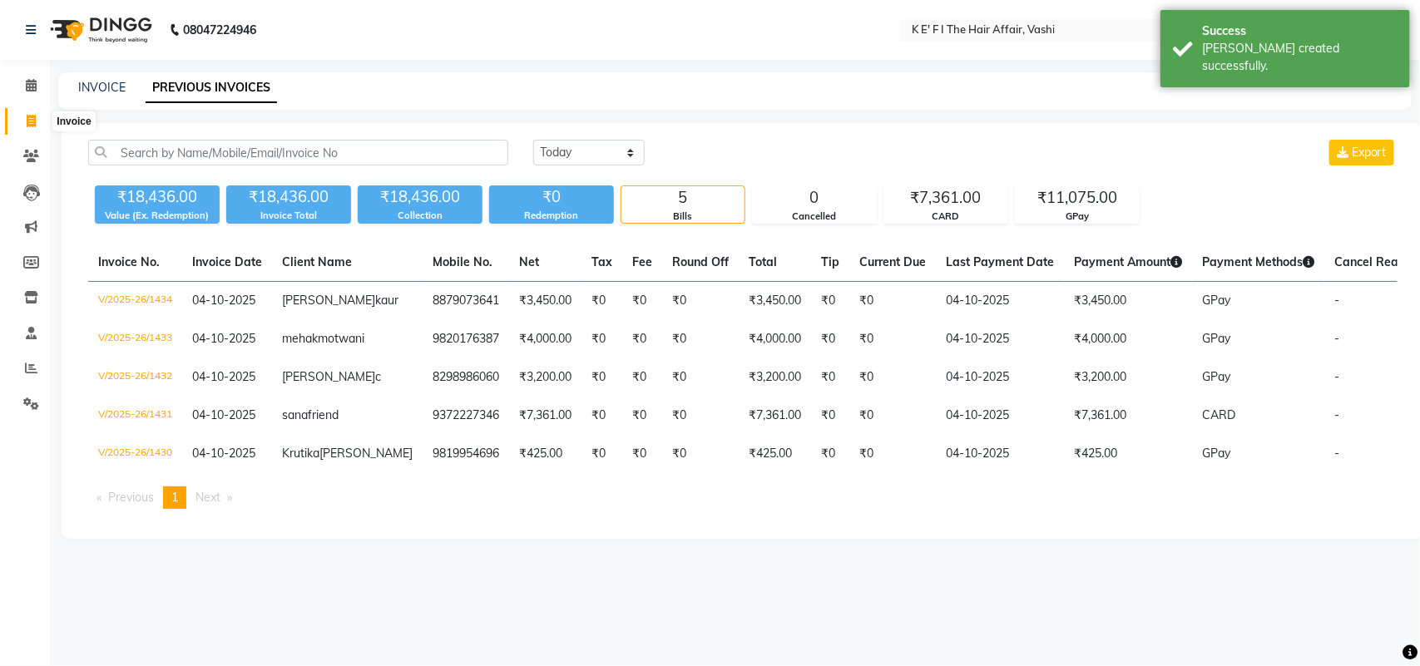
click at [31, 118] on icon at bounding box center [31, 121] width 9 height 12
select select "6025"
select select "service"
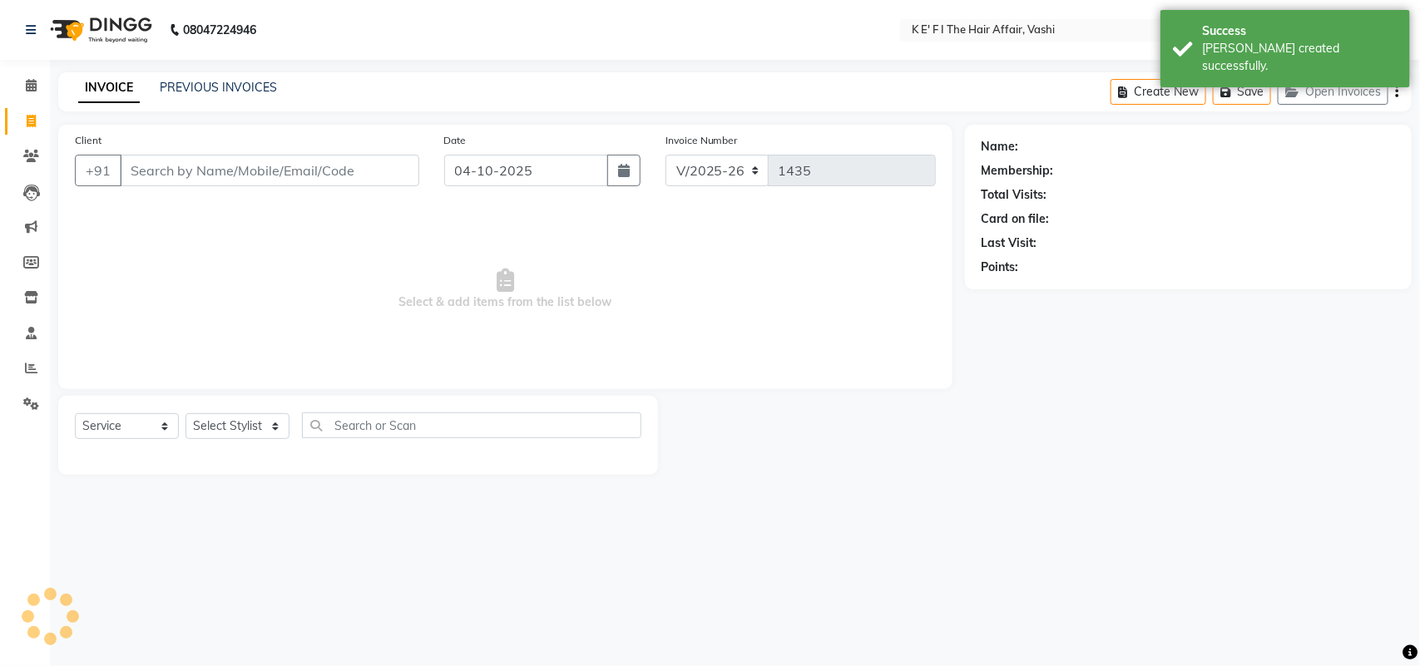
select select "43807"
